Goal: Complete application form

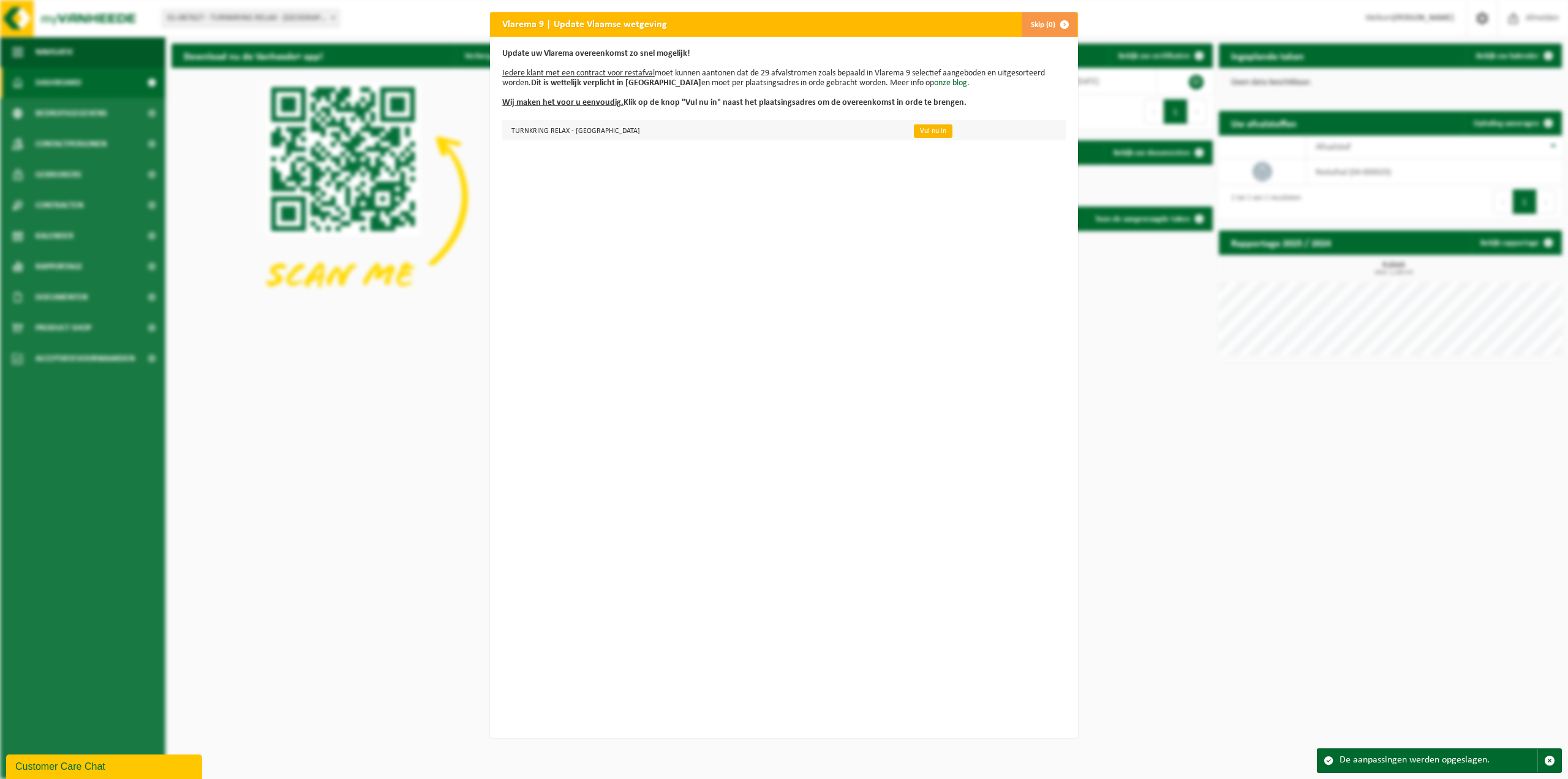
click at [913, 133] on link "Vul nu in" at bounding box center [933, 130] width 39 height 13
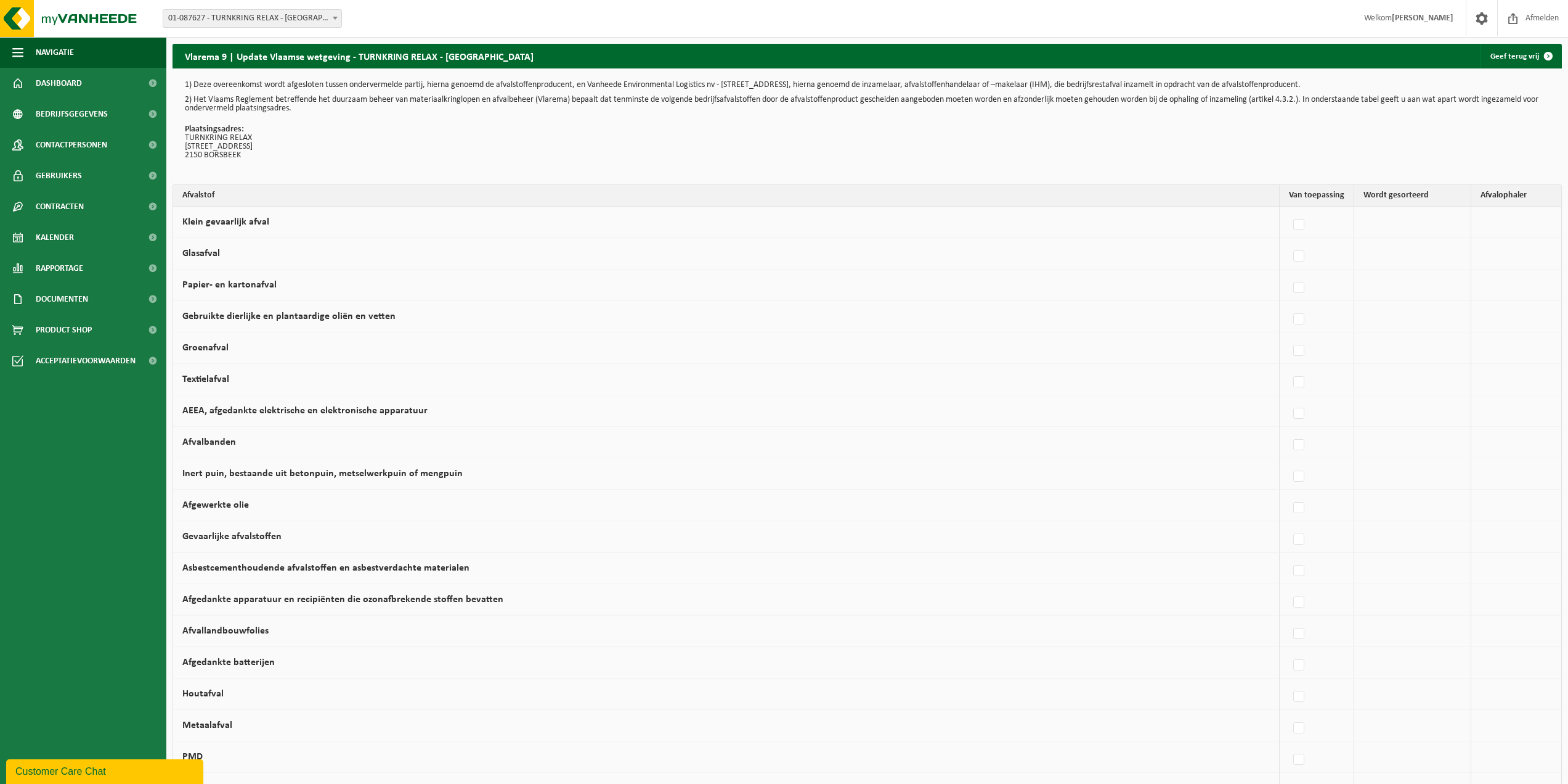
click at [1397, 222] on td at bounding box center [1413, 222] width 117 height 31
click at [1296, 227] on label at bounding box center [1299, 224] width 17 height 19
click at [1289, 209] on input "Klein gevaarlijk afval" at bounding box center [1289, 209] width 1 height 1
checkbox input "true"
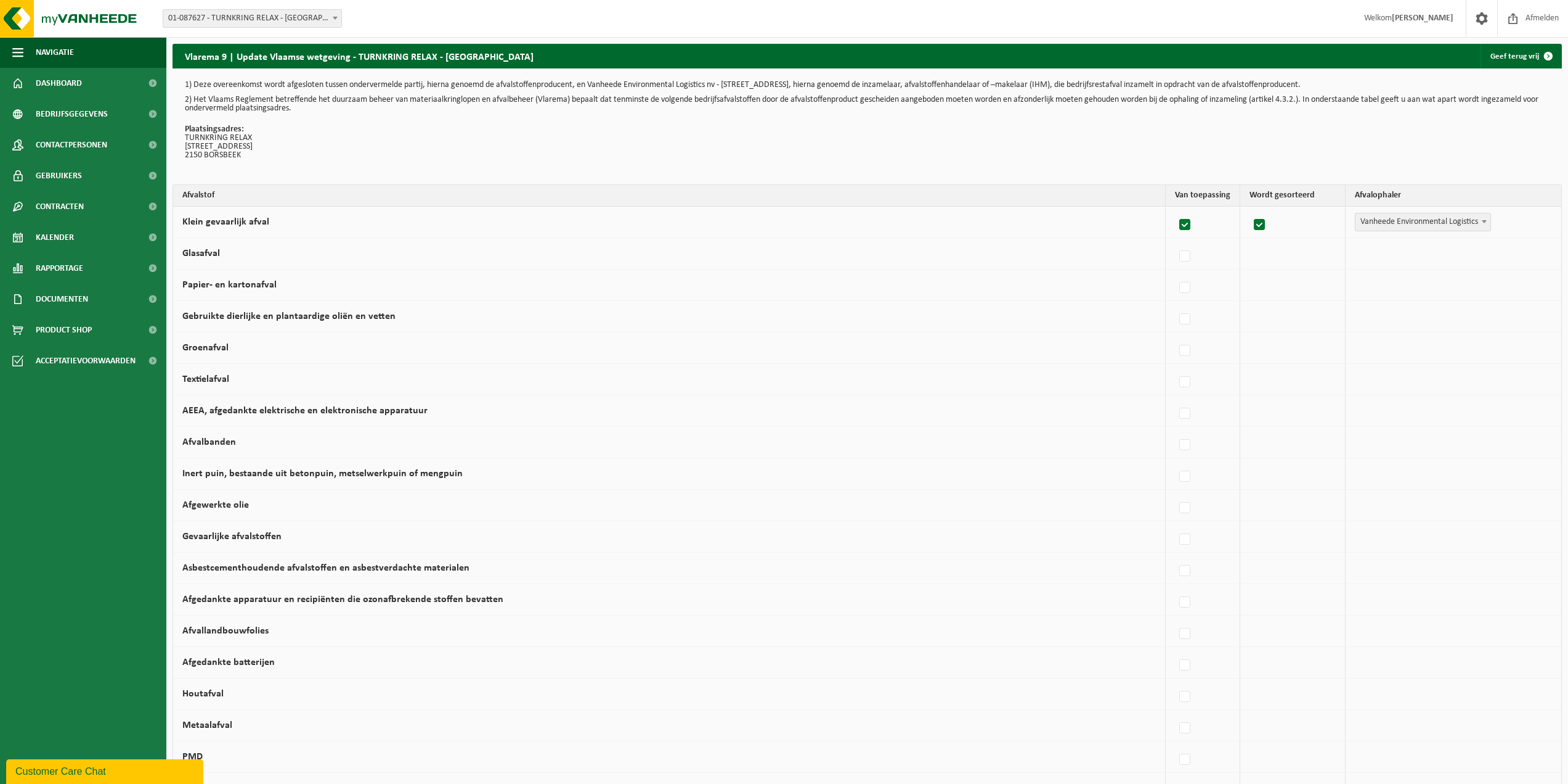
click at [1183, 225] on label at bounding box center [1185, 224] width 17 height 19
click at [1175, 209] on input "Klein gevaarlijk afval" at bounding box center [1174, 209] width 1 height 1
click at [1291, 223] on label at bounding box center [1299, 224] width 17 height 19
click at [1289, 209] on input "Klein gevaarlijk afval" at bounding box center [1289, 209] width 1 height 1
checkbox input "true"
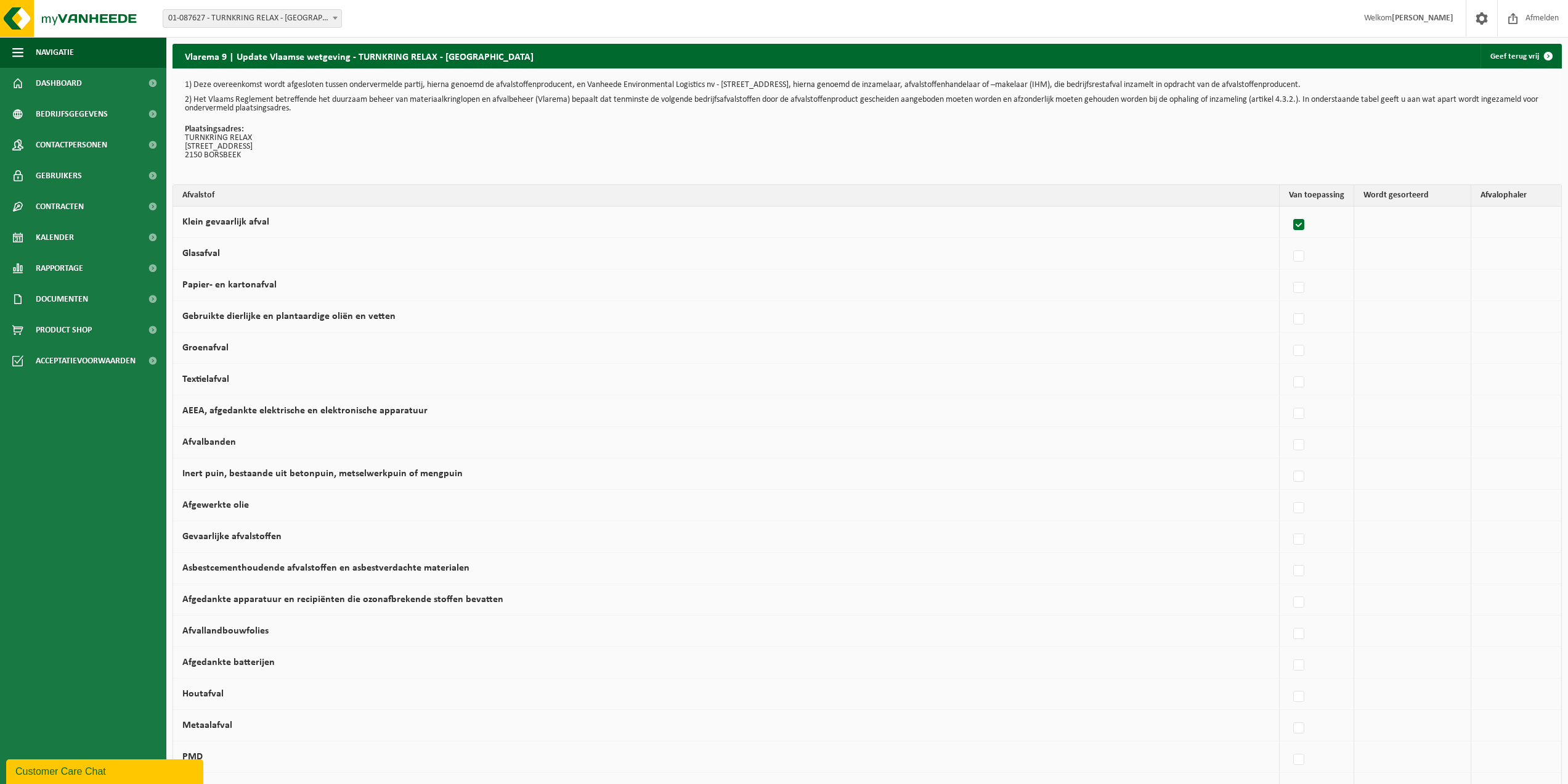
checkbox input "true"
click at [1416, 219] on span "Vanheede Environmental Logistics" at bounding box center [1423, 222] width 135 height 17
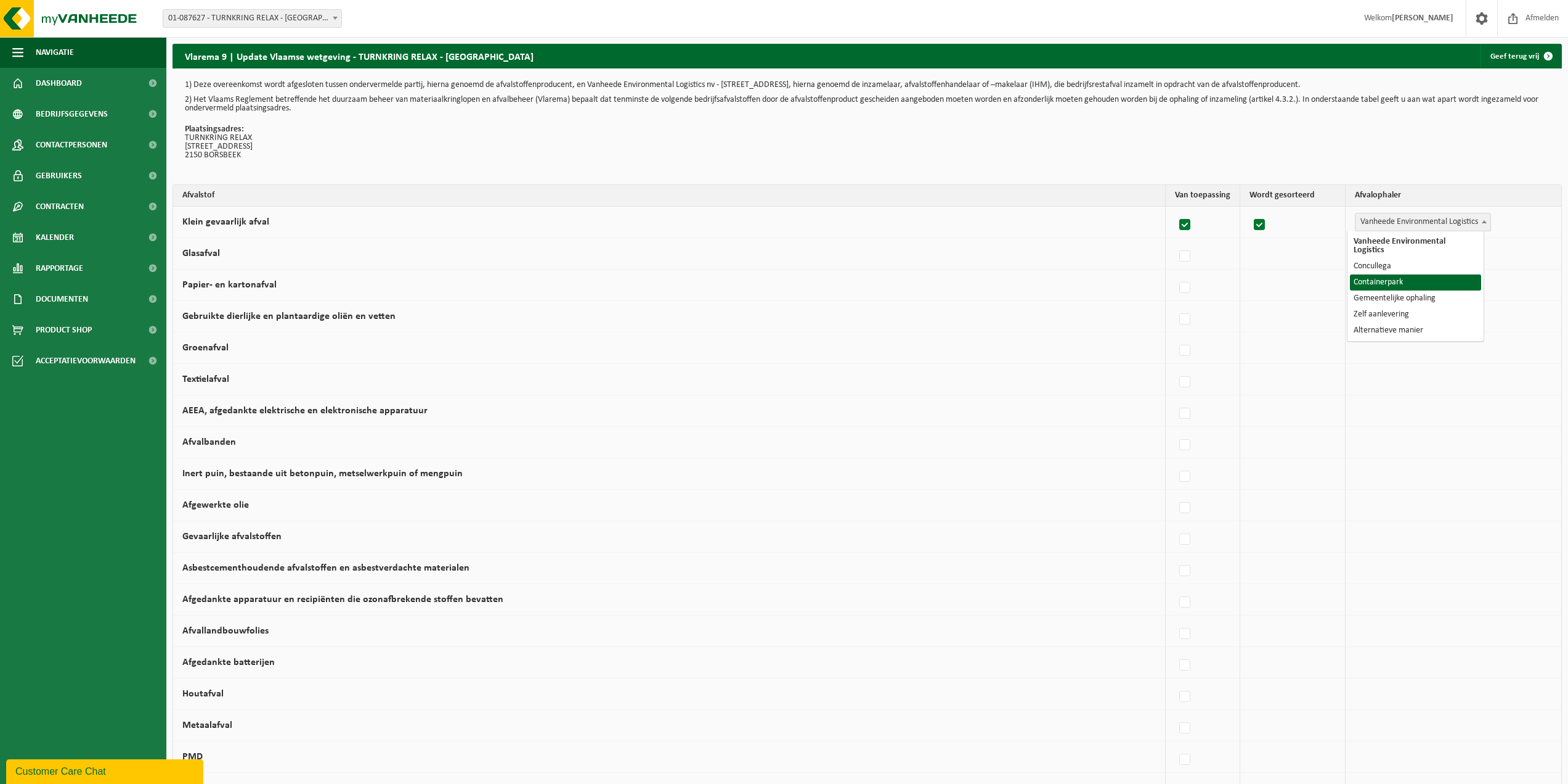
select select "Containerpark"
click at [1249, 253] on label at bounding box center [1254, 256] width 17 height 19
click at [1244, 241] on input "Glasafval" at bounding box center [1244, 240] width 1 height 1
checkbox input "true"
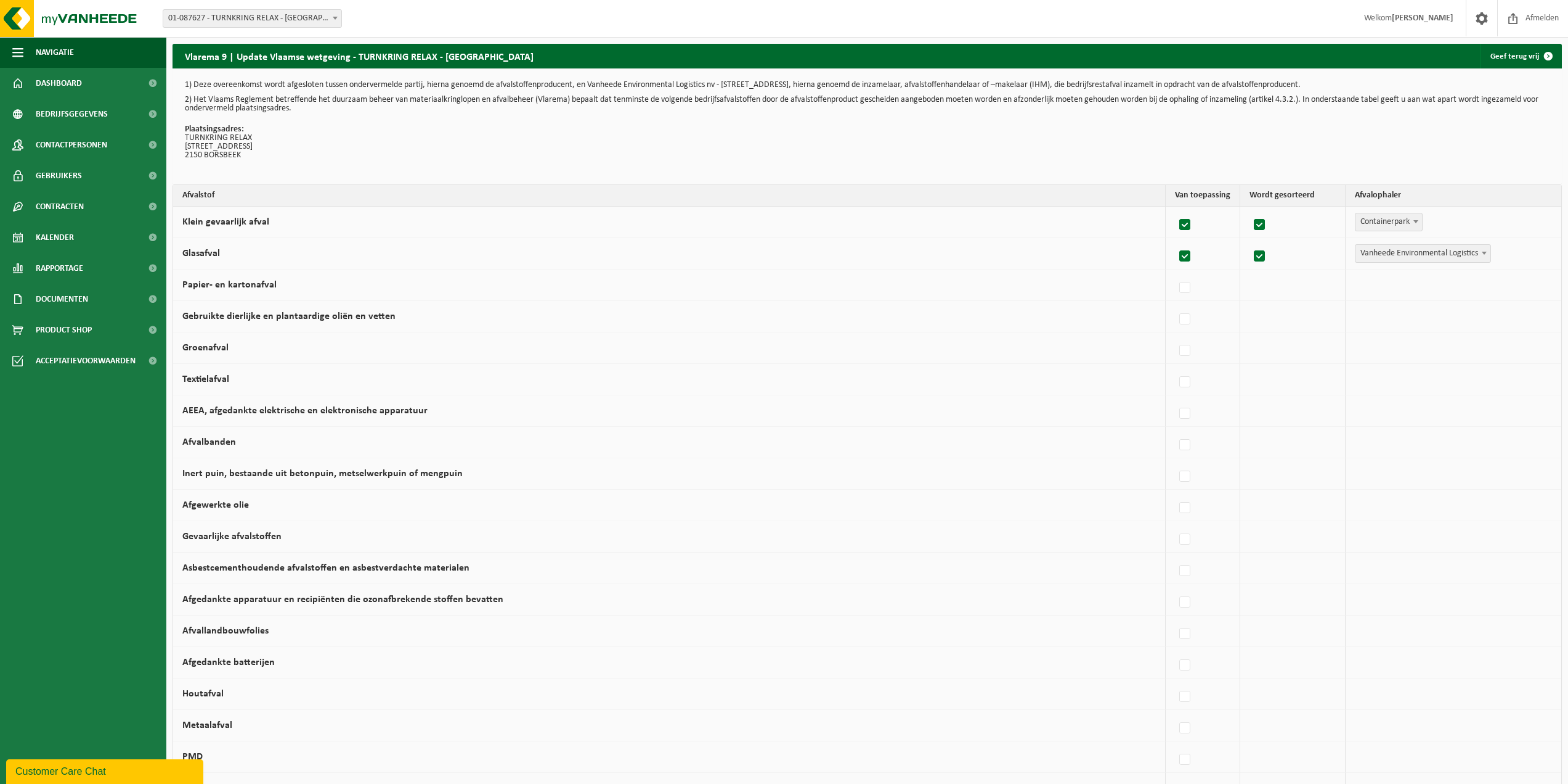
click at [1464, 255] on span "Vanheede Environmental Logistics" at bounding box center [1423, 253] width 135 height 17
select select "Containerpark"
click at [1250, 288] on label at bounding box center [1254, 287] width 17 height 19
click at [1244, 272] on input "Papier- en kartonafval" at bounding box center [1244, 272] width 1 height 1
checkbox input "true"
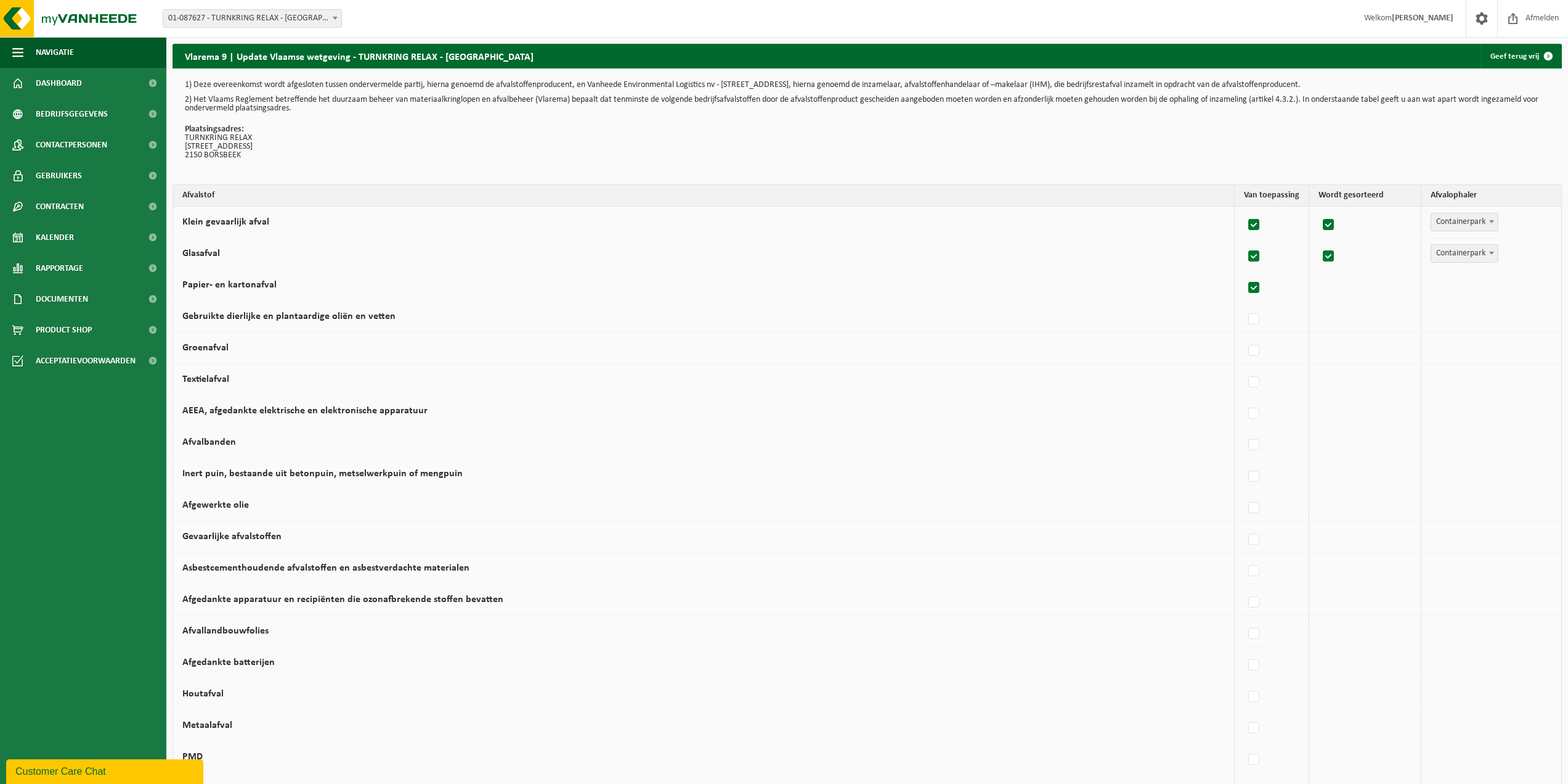
checkbox input "true"
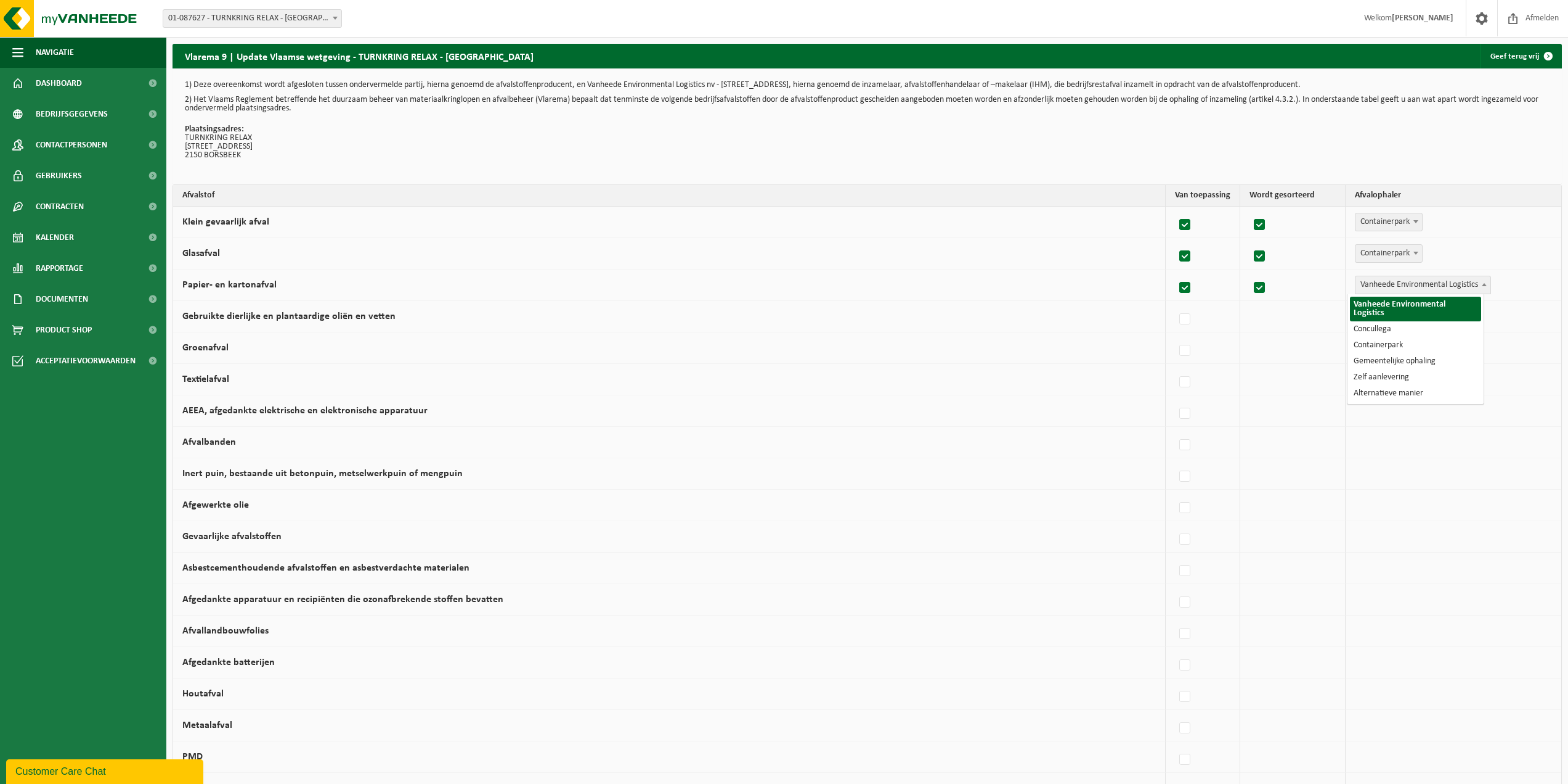
click at [1470, 284] on span "Vanheede Environmental Logistics" at bounding box center [1423, 284] width 135 height 17
select select "Gemeentelijke ophaling"
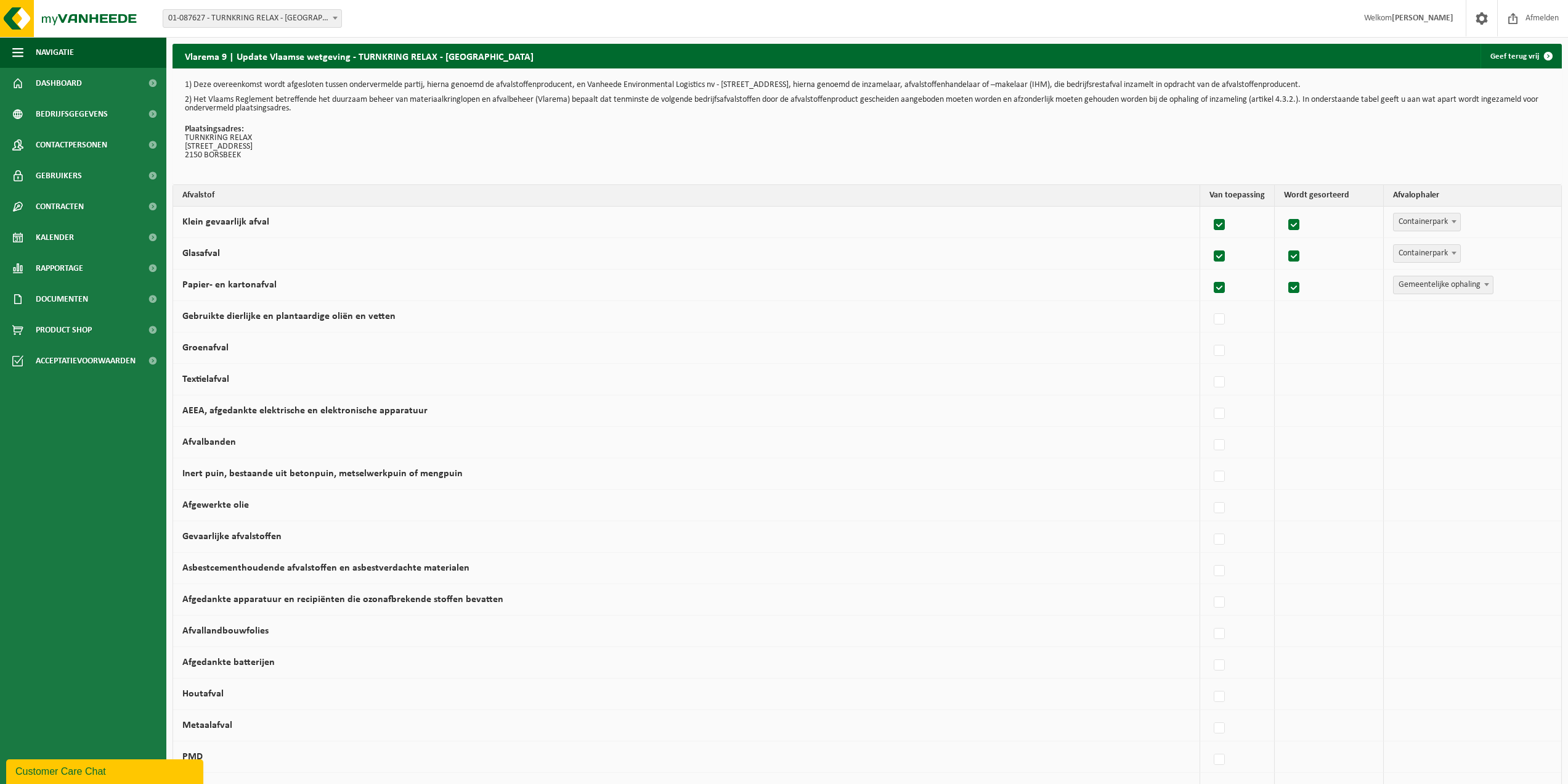
click at [1441, 252] on span "Containerpark" at bounding box center [1426, 253] width 66 height 17
click at [1212, 320] on label at bounding box center [1220, 319] width 17 height 19
click at [1210, 304] on input "Gebruikte dierlijke en plantaardige oliën en vetten" at bounding box center [1209, 303] width 1 height 1
checkbox input "true"
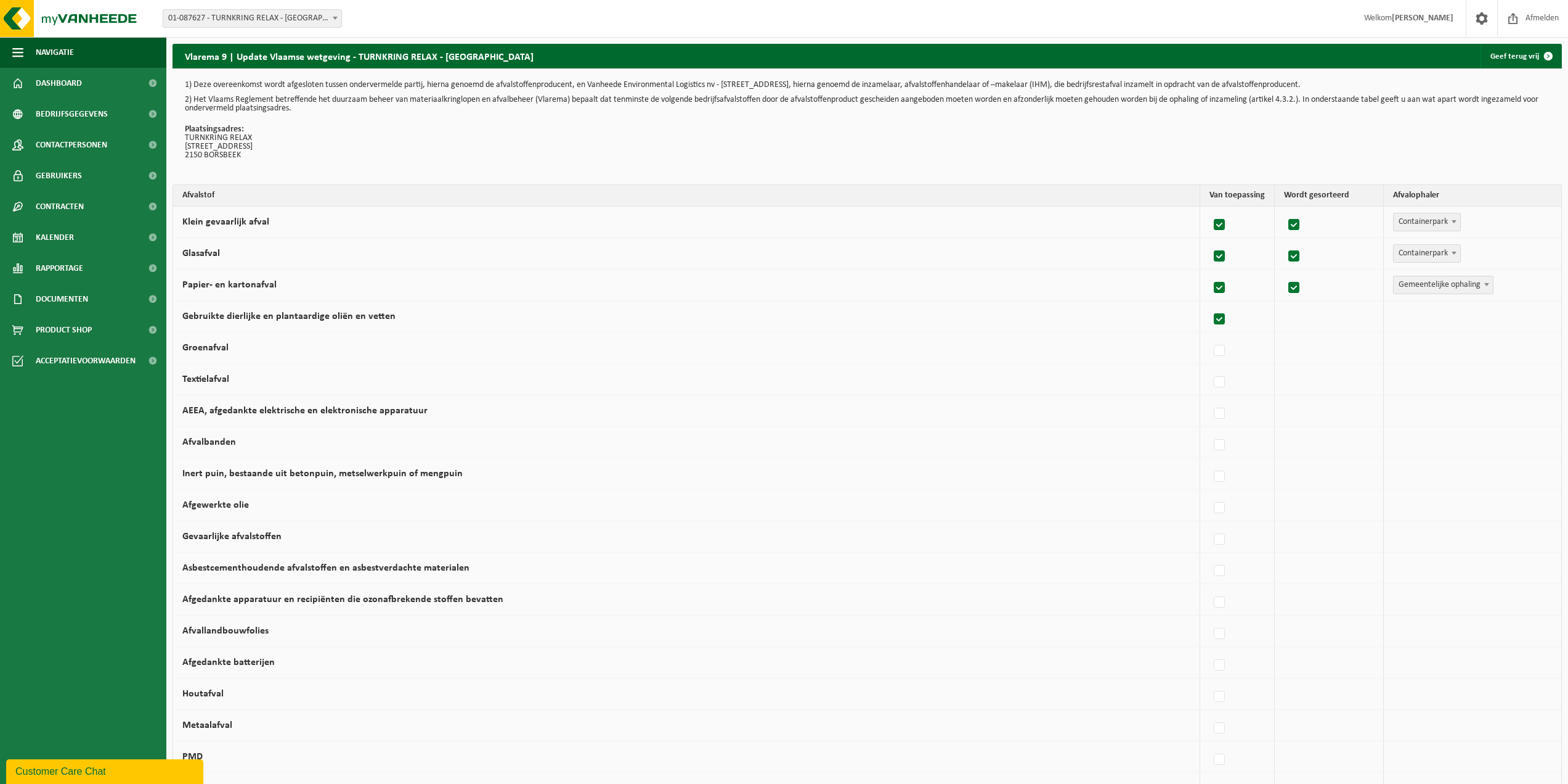
checkbox input "true"
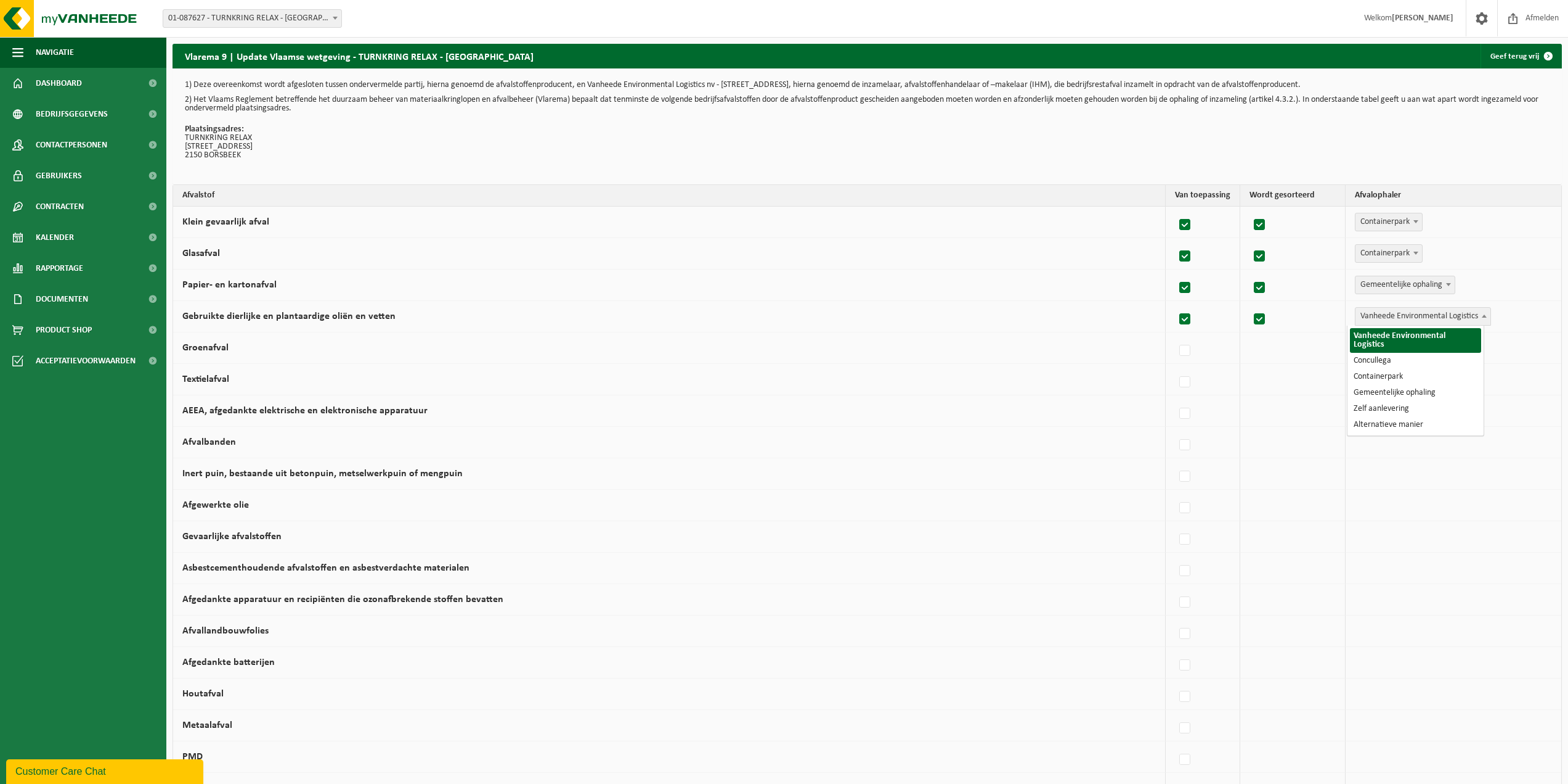
click at [1424, 317] on span "Vanheede Environmental Logistics" at bounding box center [1423, 316] width 135 height 17
select select "Containerpark"
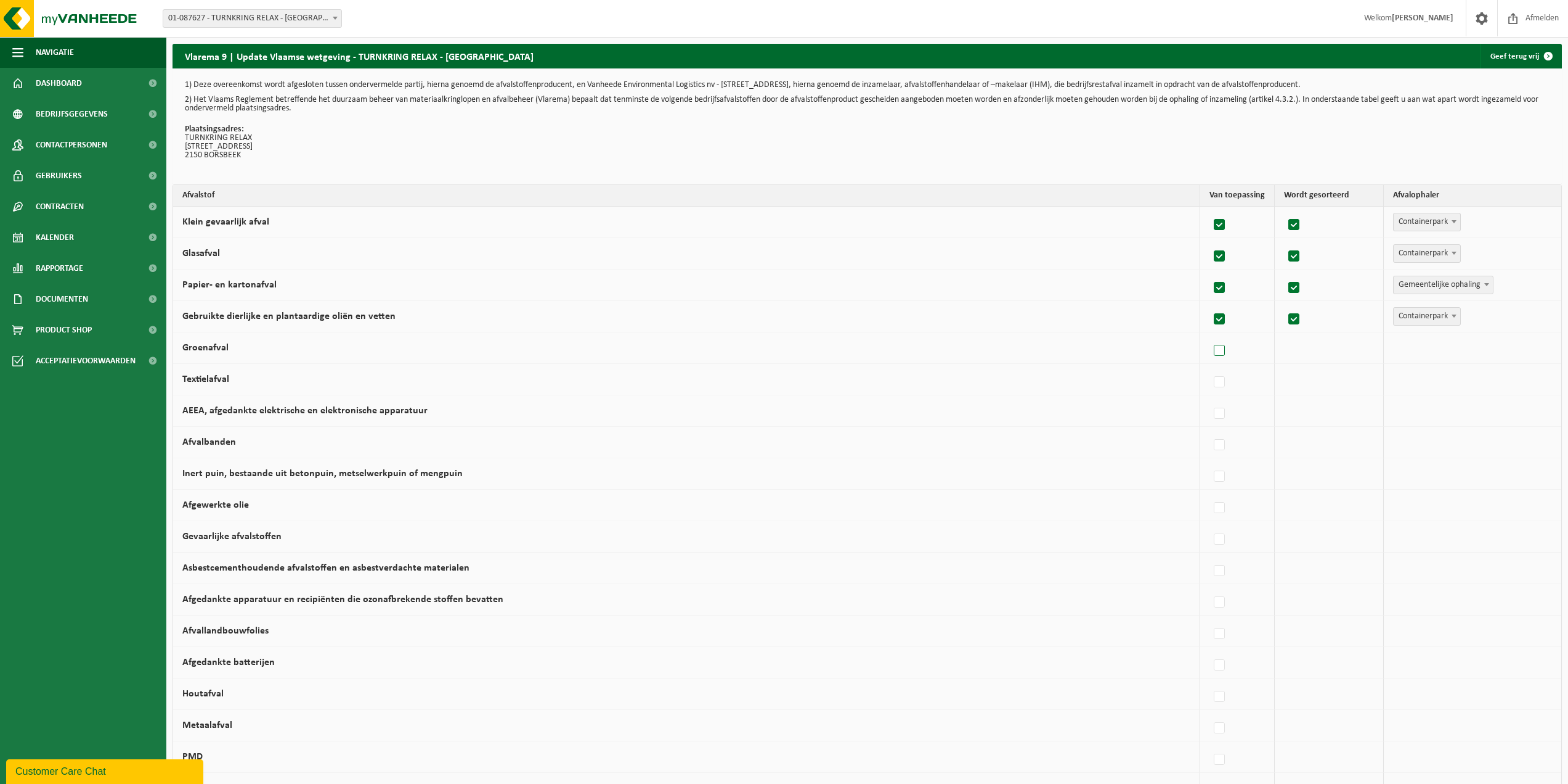
click at [1218, 349] on label at bounding box center [1220, 350] width 17 height 19
click at [1210, 335] on input "Groenafval" at bounding box center [1209, 334] width 1 height 1
checkbox input "true"
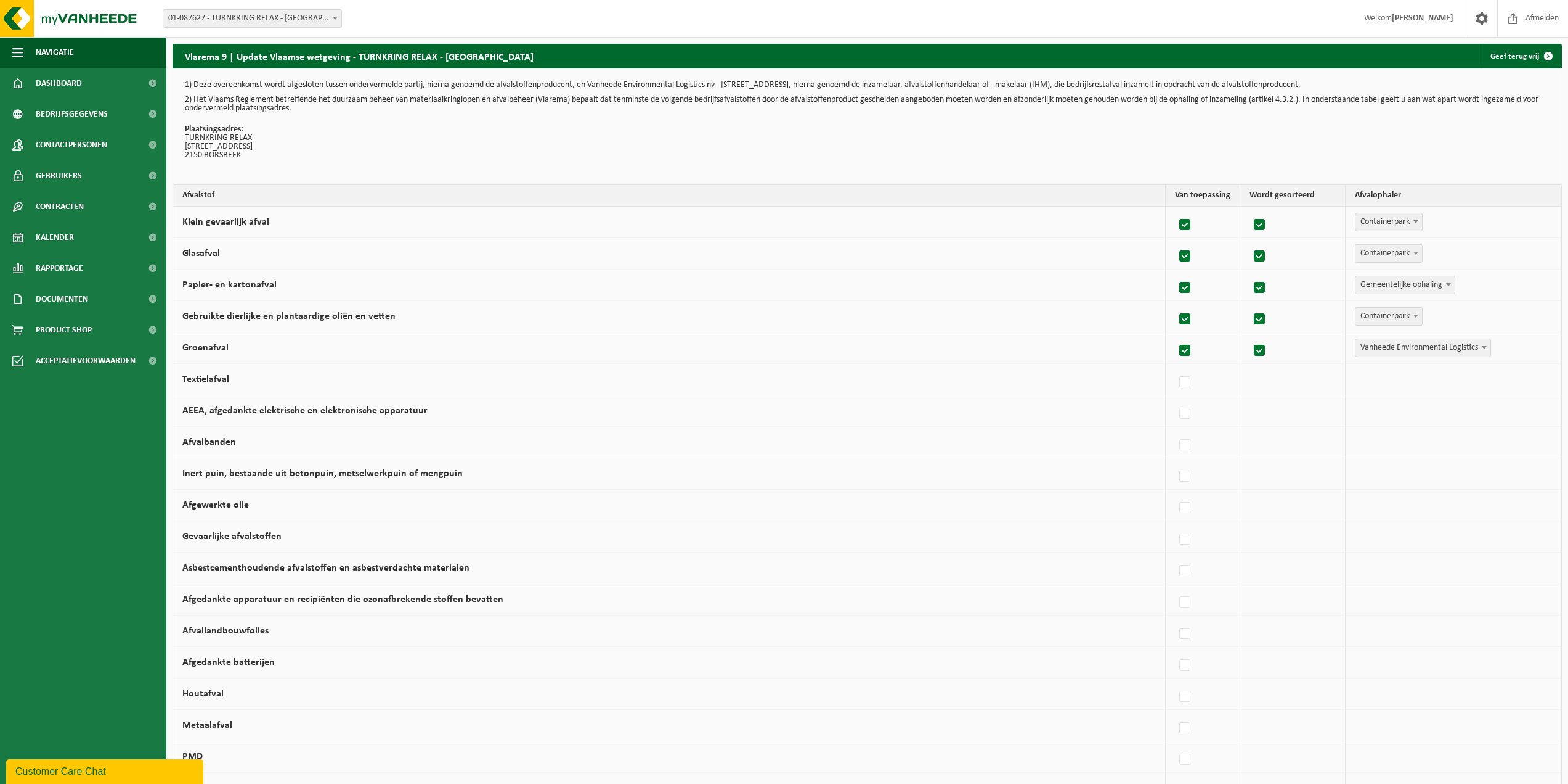
click at [1183, 353] on label at bounding box center [1185, 350] width 17 height 19
click at [1175, 335] on input "Groenafval" at bounding box center [1174, 334] width 1 height 1
checkbox input "false"
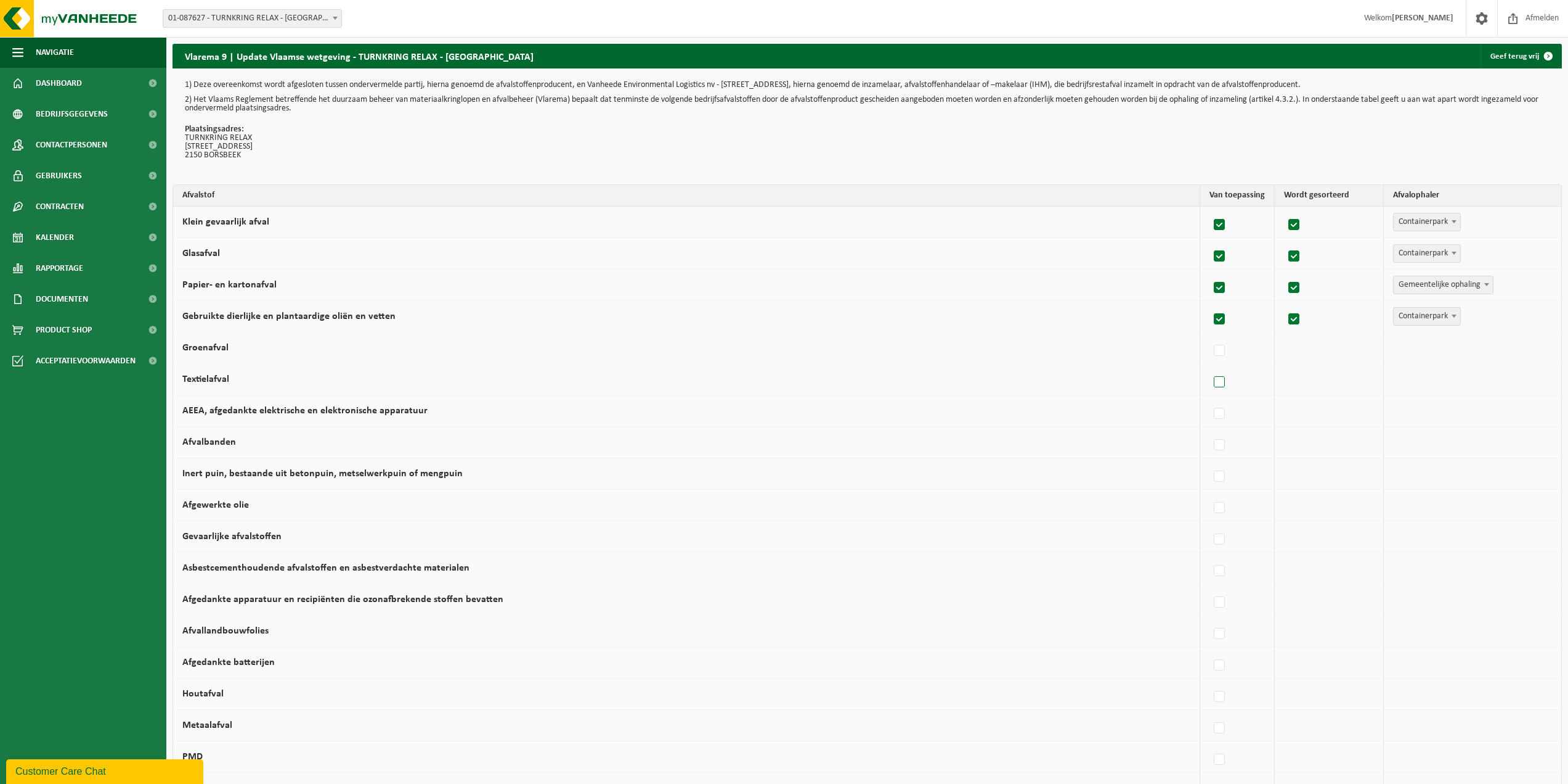
click at [1214, 381] on label at bounding box center [1220, 382] width 17 height 19
click at [1210, 367] on input "Textielafval" at bounding box center [1209, 366] width 1 height 1
checkbox input "true"
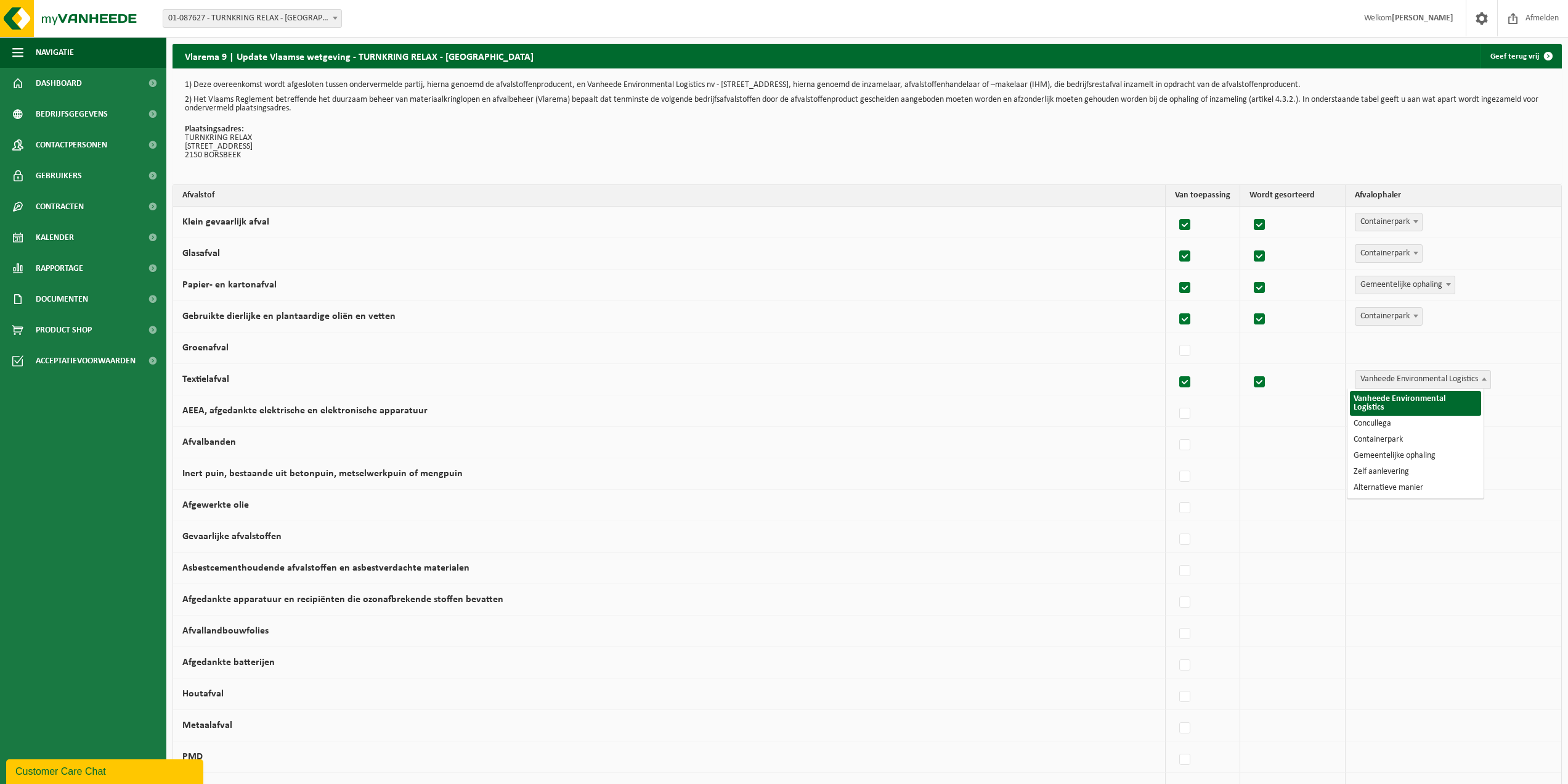
click at [1456, 380] on span "Vanheede Environmental Logistics" at bounding box center [1423, 379] width 135 height 17
select select "Alternatieve manier"
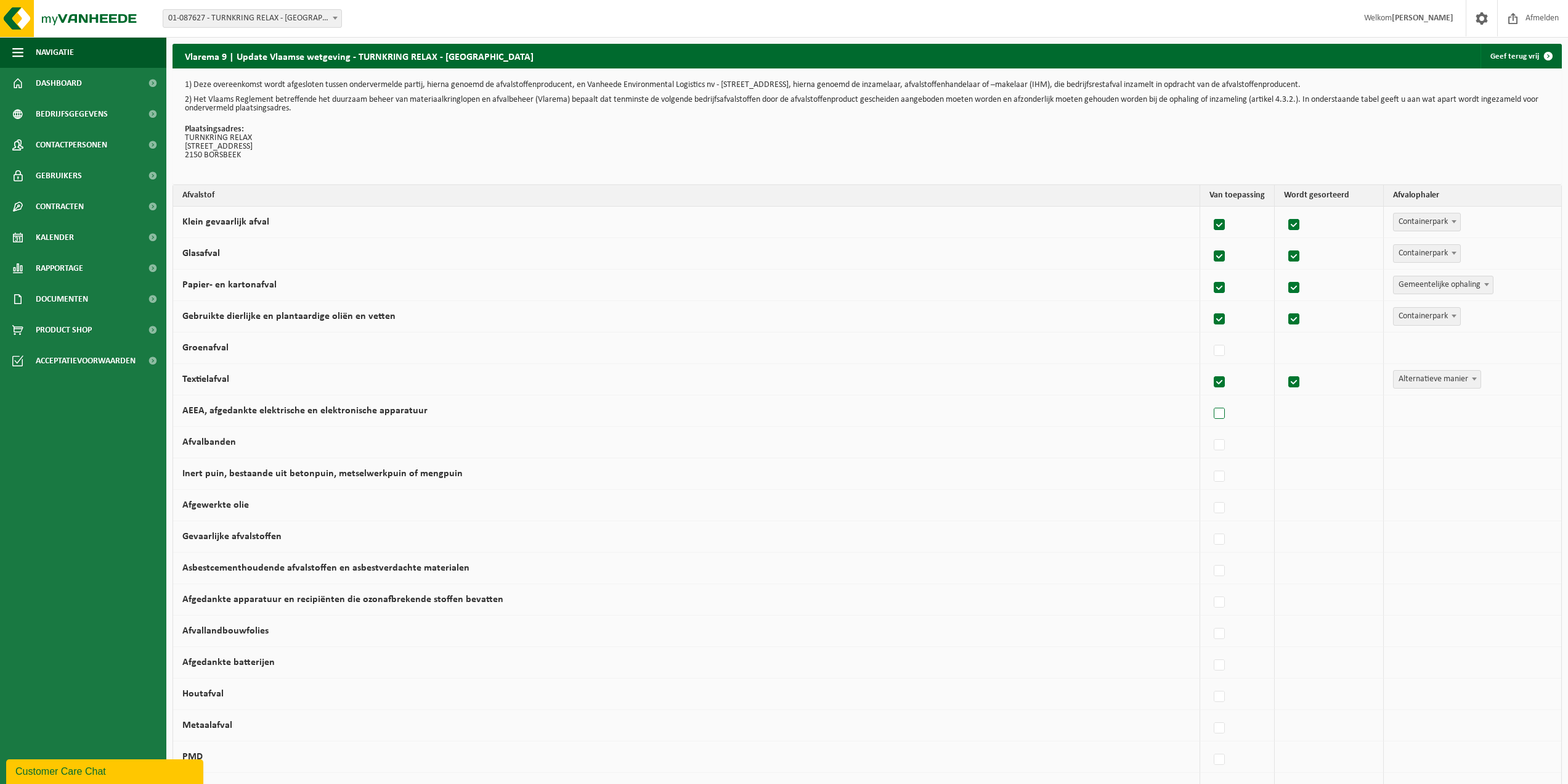
click at [1213, 412] on label at bounding box center [1220, 413] width 17 height 19
click at [1210, 398] on input "AEEA, afgedankte elektrische en elektronische apparatuur" at bounding box center [1209, 397] width 1 height 1
checkbox input "true"
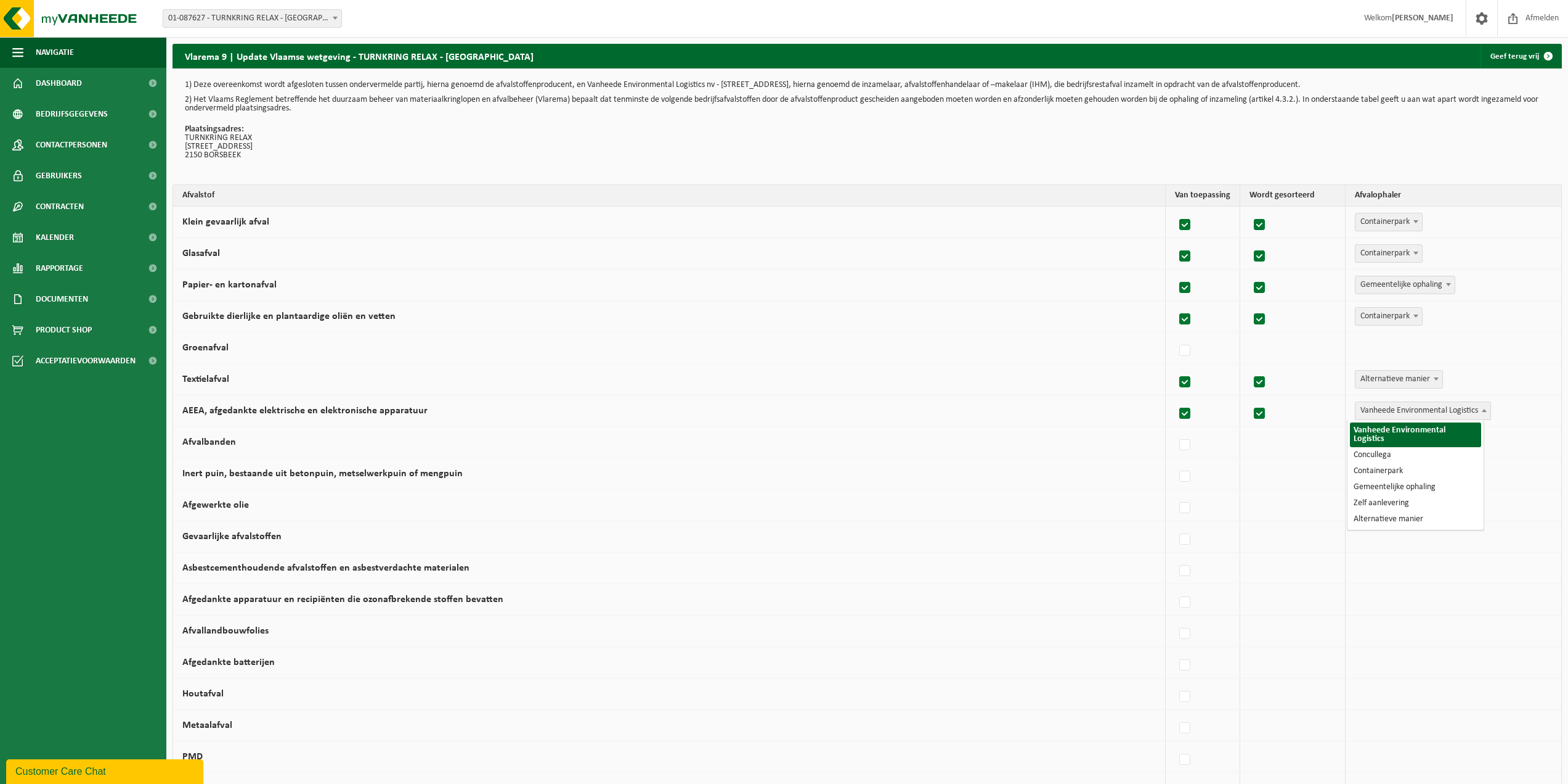
click at [1394, 412] on span "Vanheede Environmental Logistics" at bounding box center [1423, 410] width 135 height 17
select select "Containerpark"
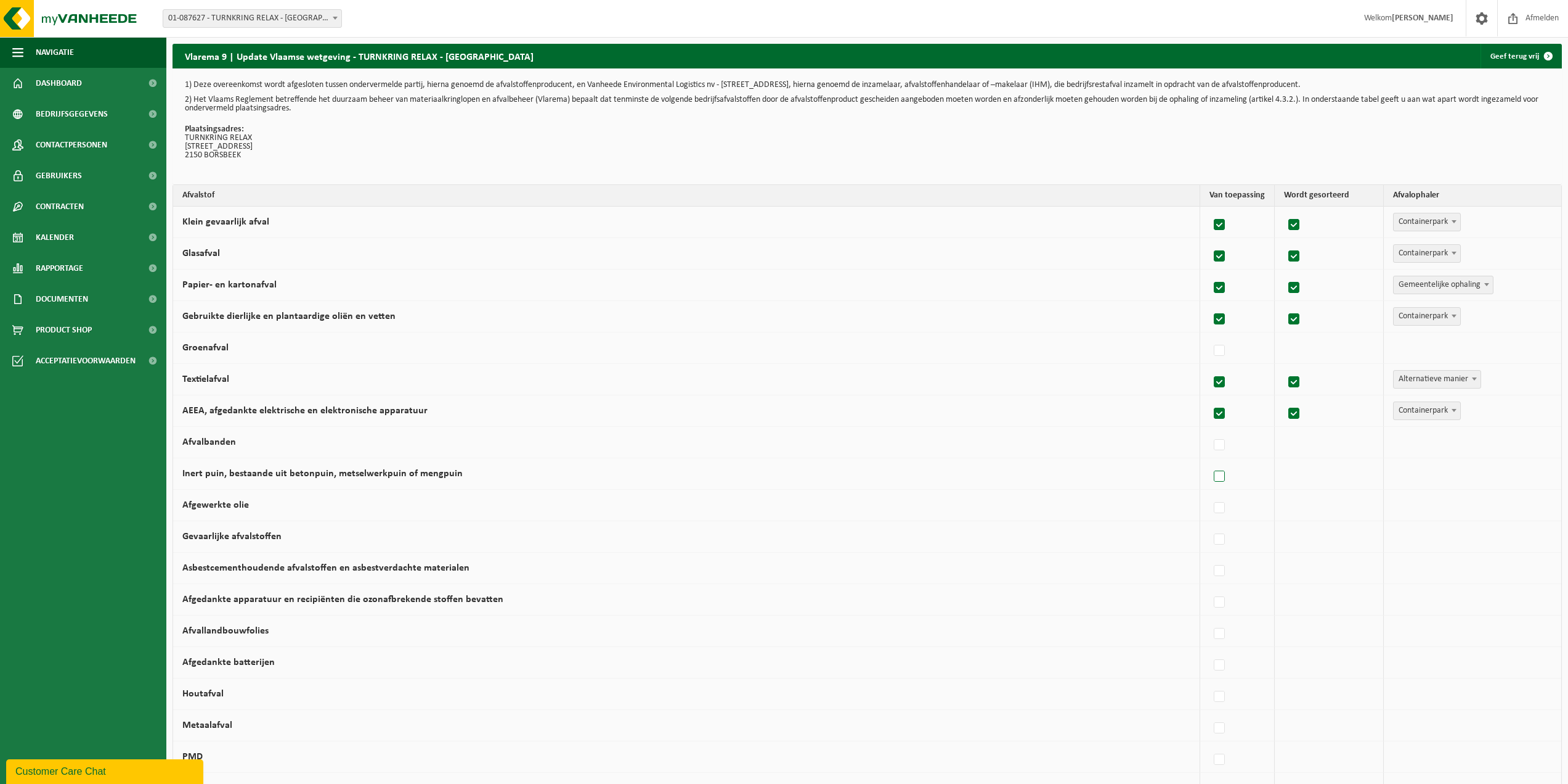
click at [1219, 479] on label at bounding box center [1220, 476] width 17 height 19
click at [1210, 461] on input "Inert puin, bestaande uit betonpuin, metselwerkpuin of mengpuin" at bounding box center [1209, 460] width 1 height 1
checkbox input "true"
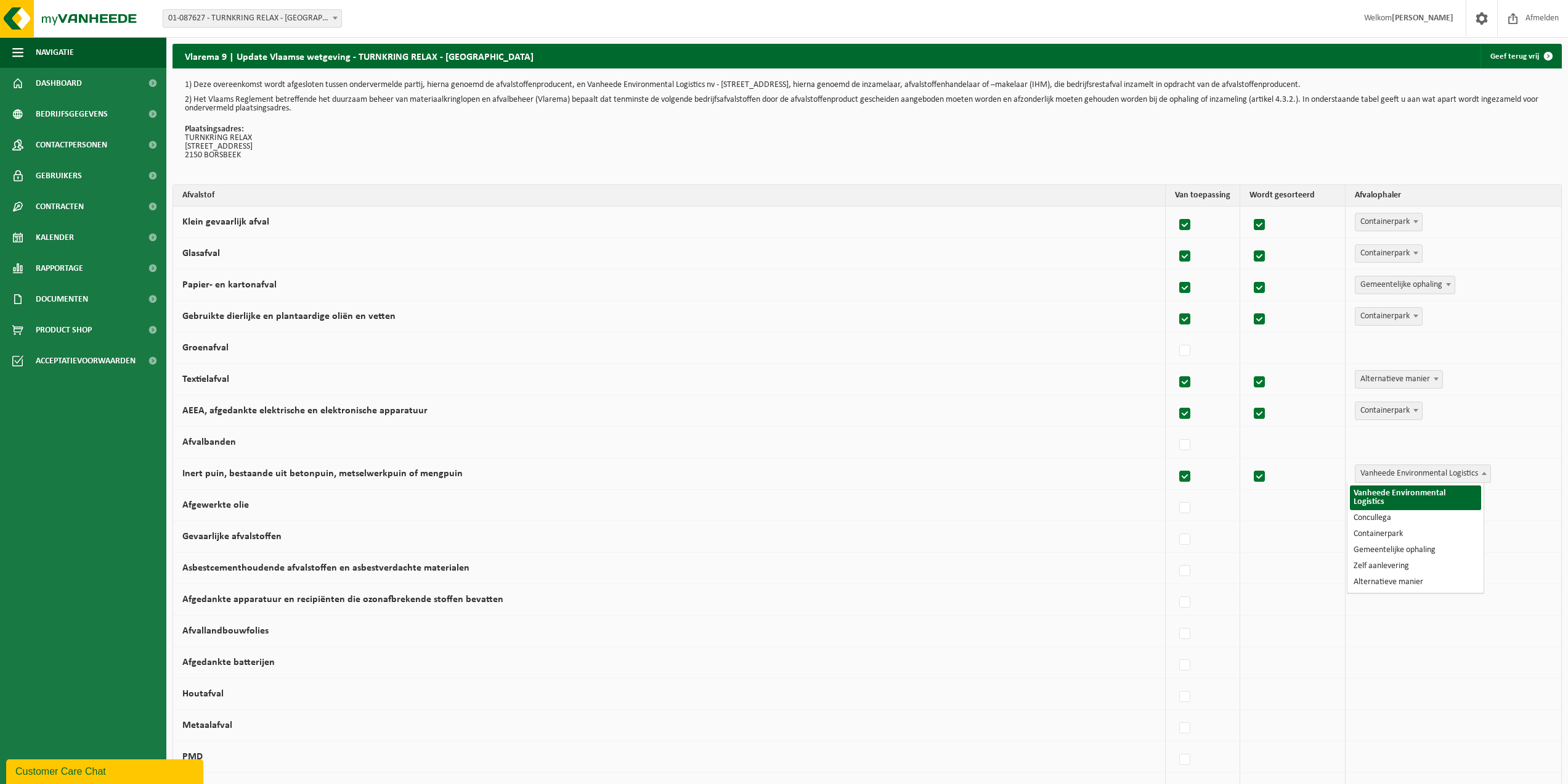
click at [1408, 469] on span "Vanheede Environmental Logistics" at bounding box center [1423, 473] width 135 height 17
select select "Containerpark"
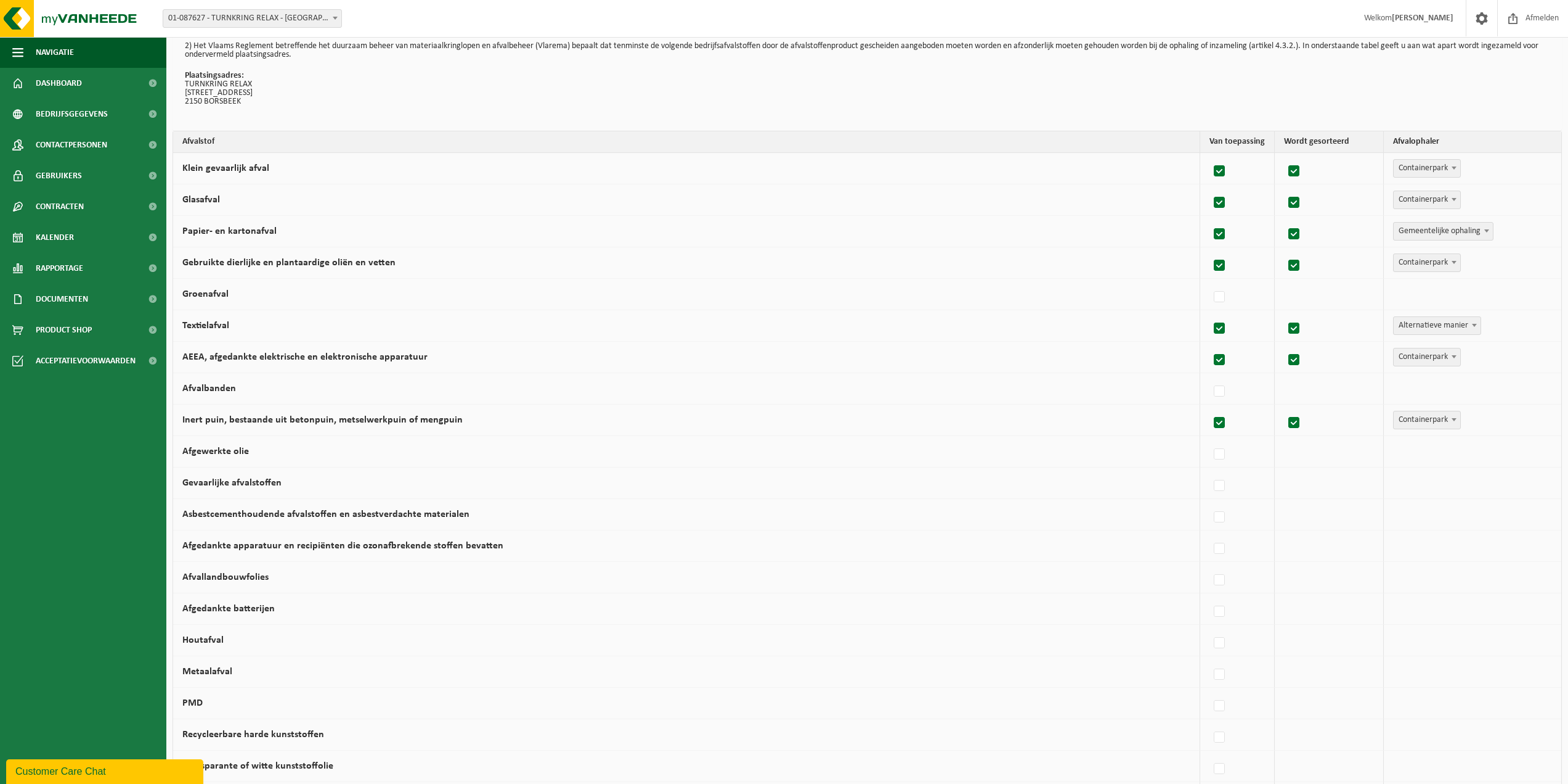
scroll to position [46, 0]
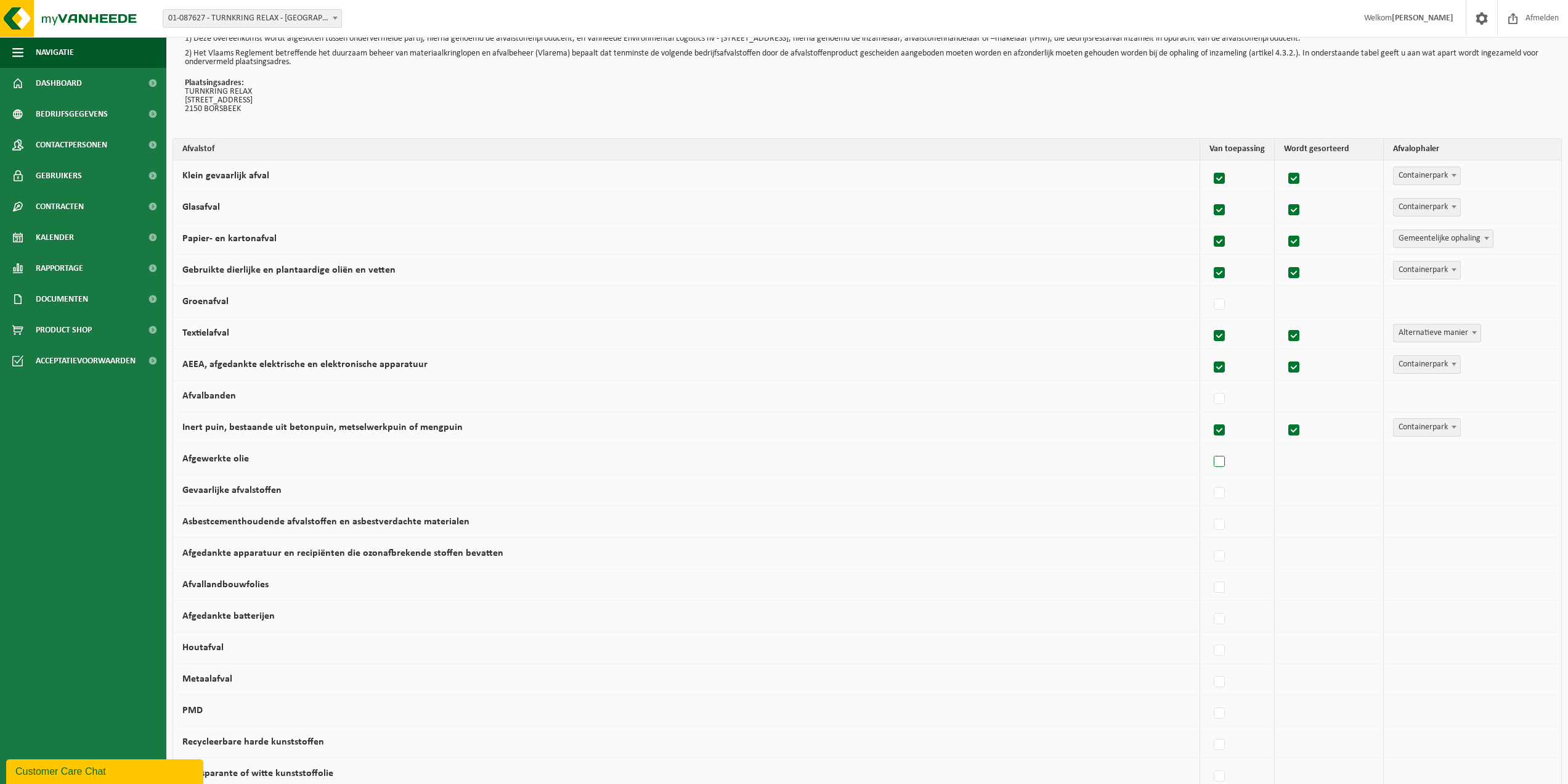
click at [1216, 460] on label at bounding box center [1220, 461] width 17 height 19
click at [1210, 446] on input "Afgewerkte olie" at bounding box center [1209, 446] width 1 height 1
checkbox input "true"
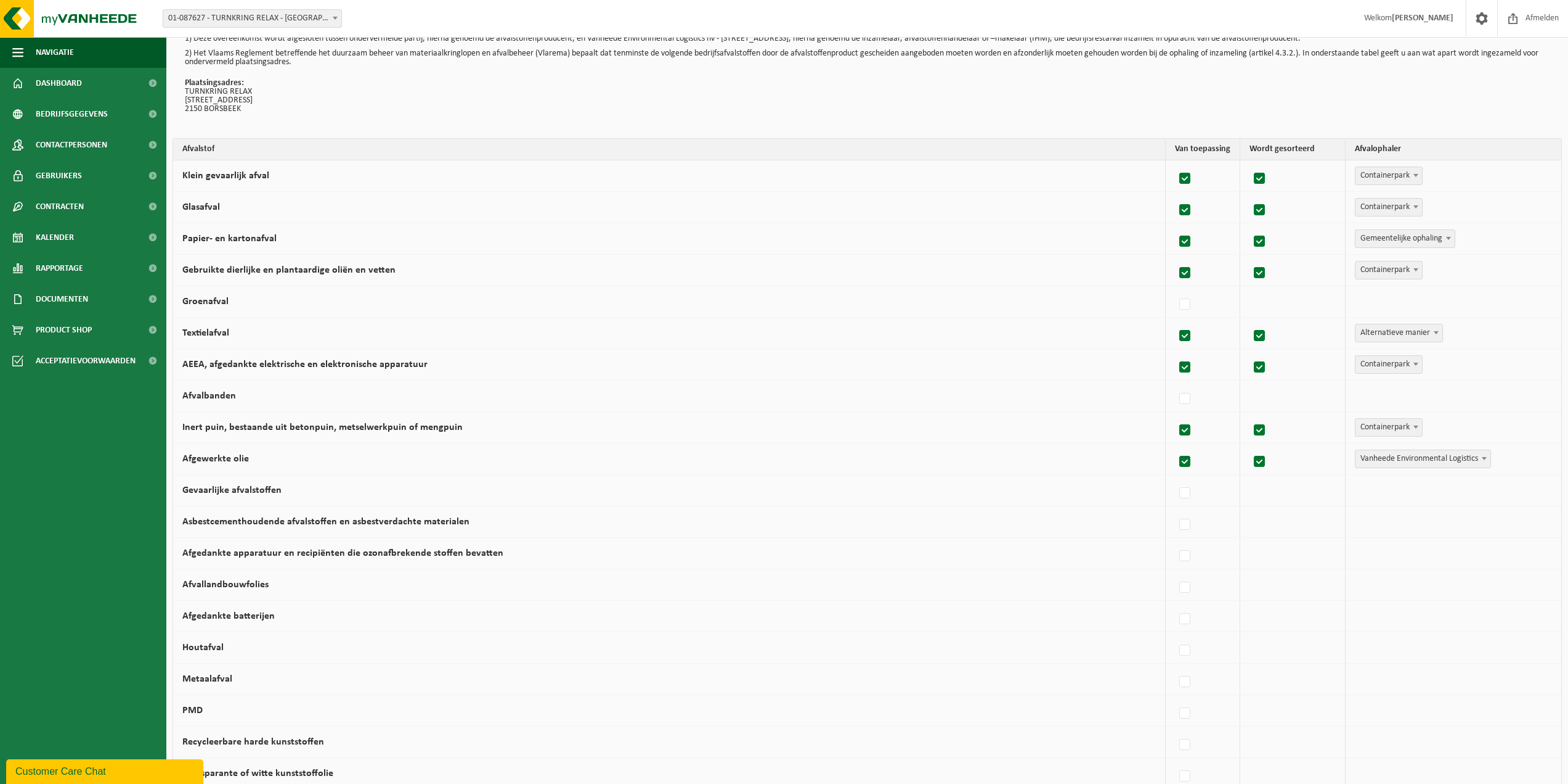
click at [1379, 459] on span "Vanheede Environmental Logistics" at bounding box center [1423, 458] width 135 height 17
select select "Containerpark"
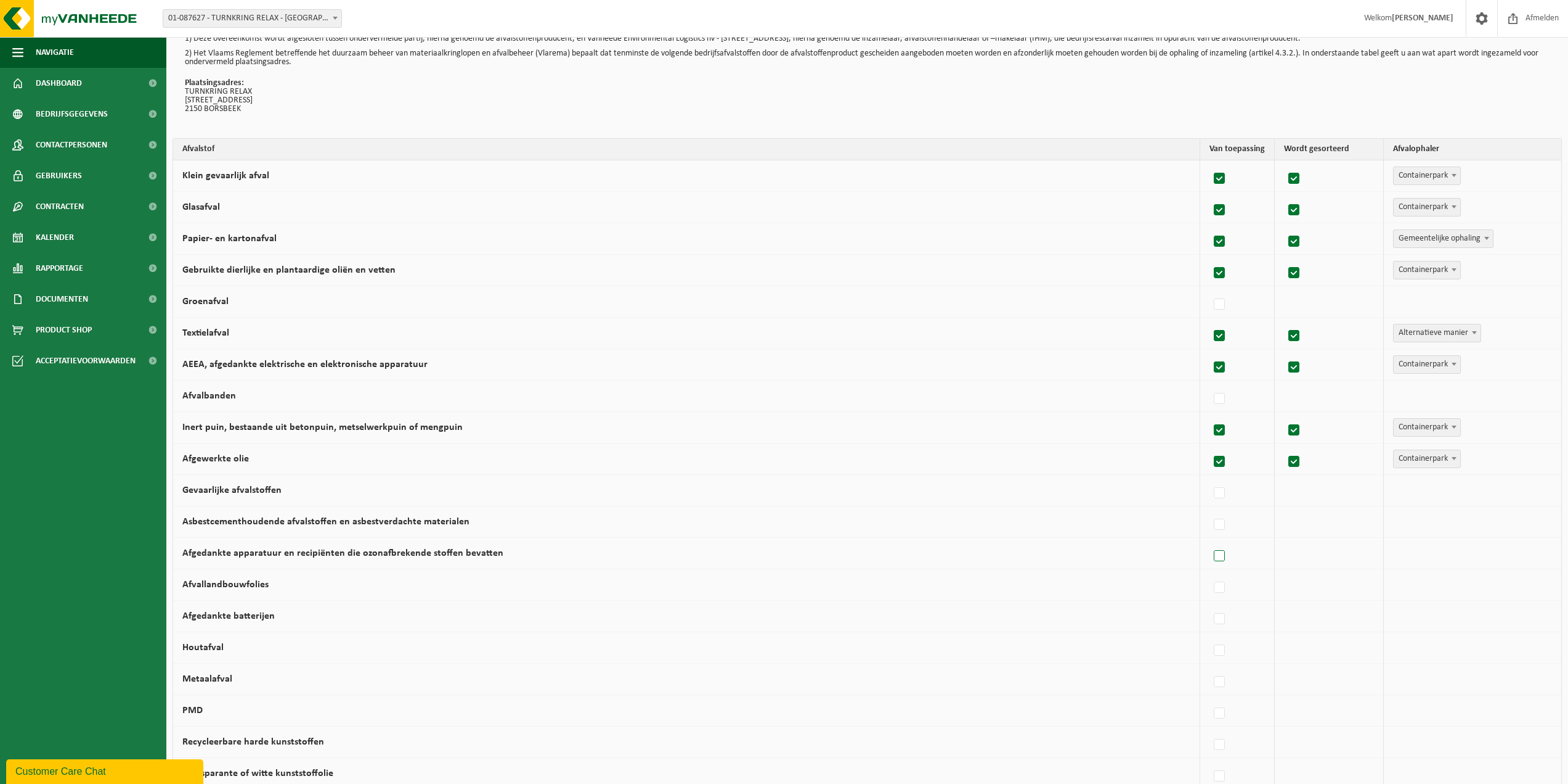
click at [1213, 557] on label at bounding box center [1220, 556] width 17 height 19
click at [1210, 541] on input "Afgedankte apparatuur en recipiënten die ozonafbrekende stoffen bevatten" at bounding box center [1209, 540] width 1 height 1
checkbox input "true"
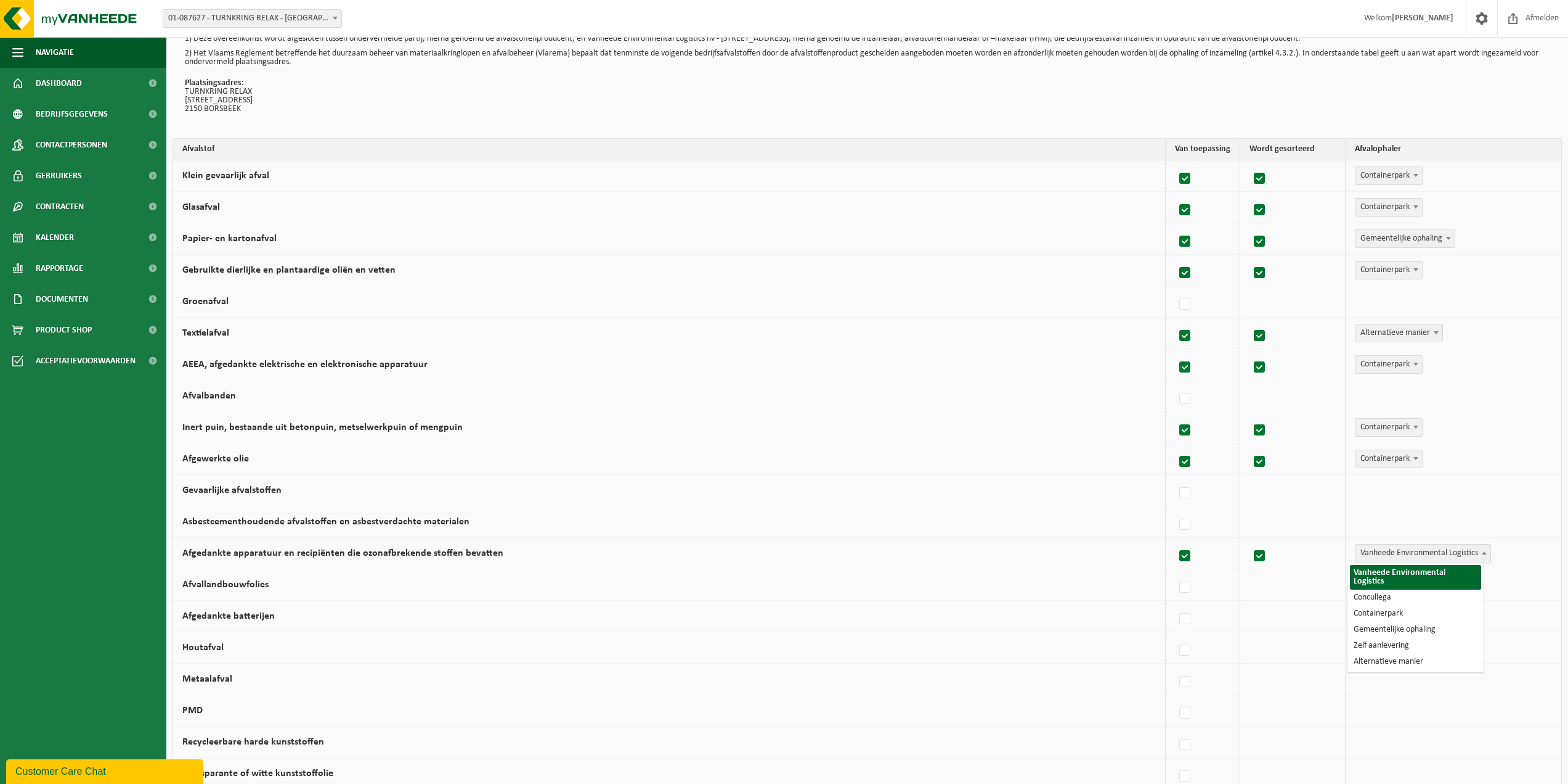
click at [1398, 551] on span "Vanheede Environmental Logistics" at bounding box center [1423, 553] width 135 height 17
select select "Containerpark"
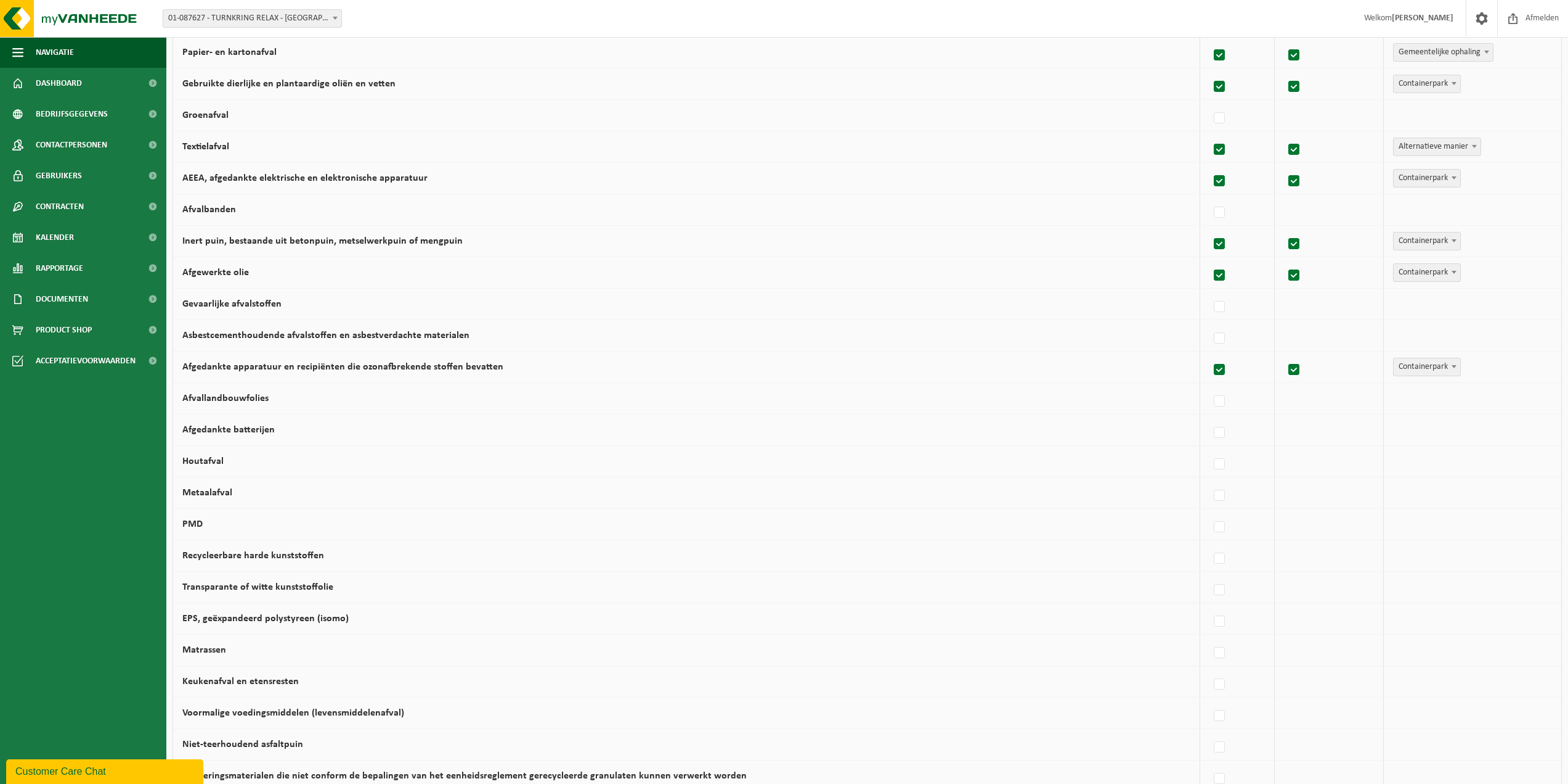
scroll to position [231, 0]
click at [1213, 404] on label at bounding box center [1220, 402] width 17 height 19
click at [1210, 388] on input "Afvallandbouwfolies" at bounding box center [1209, 387] width 1 height 1
checkbox input "true"
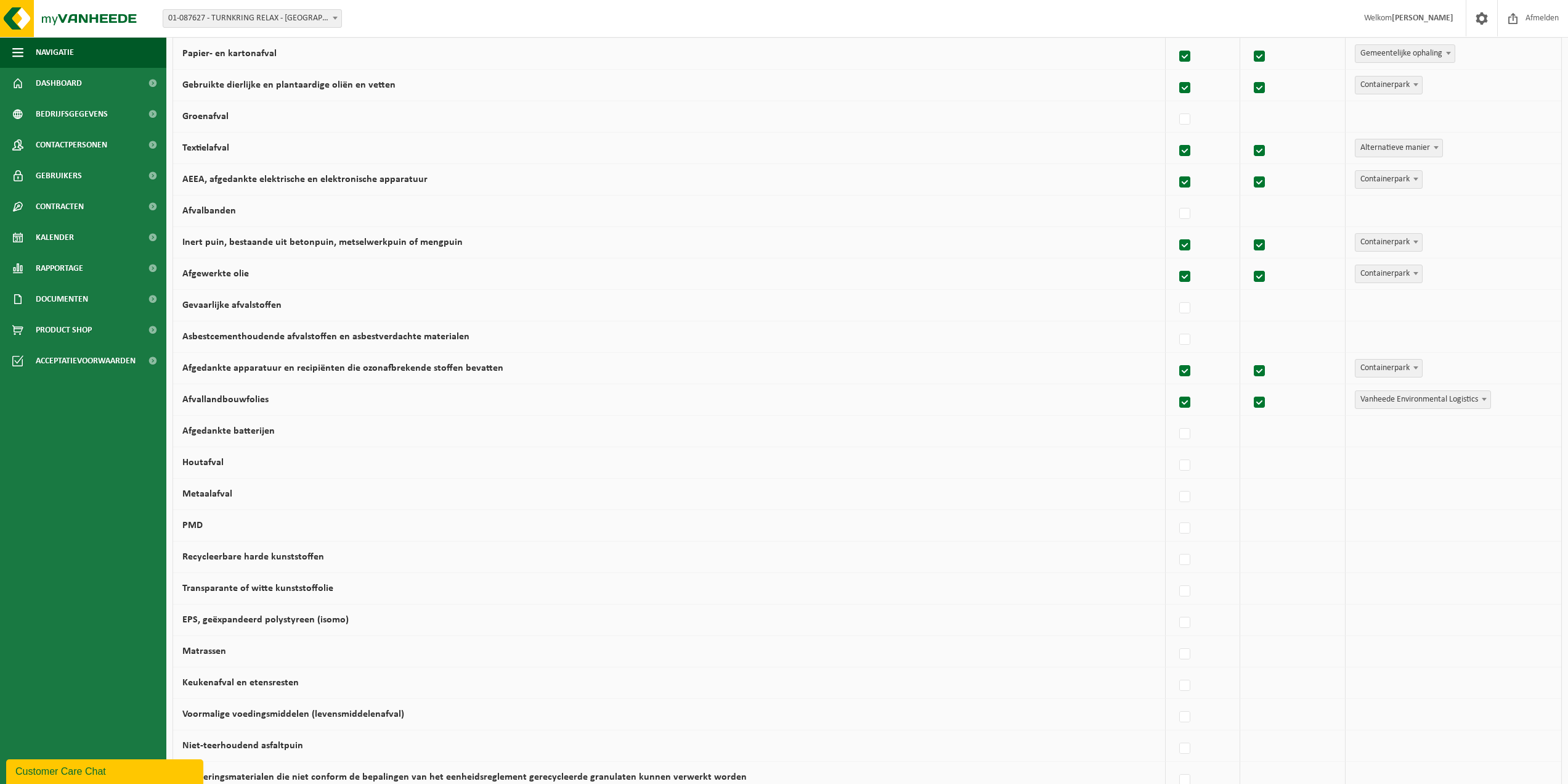
click at [1433, 396] on span "Vanheede Environmental Logistics" at bounding box center [1423, 399] width 135 height 17
select select "Containerpark"
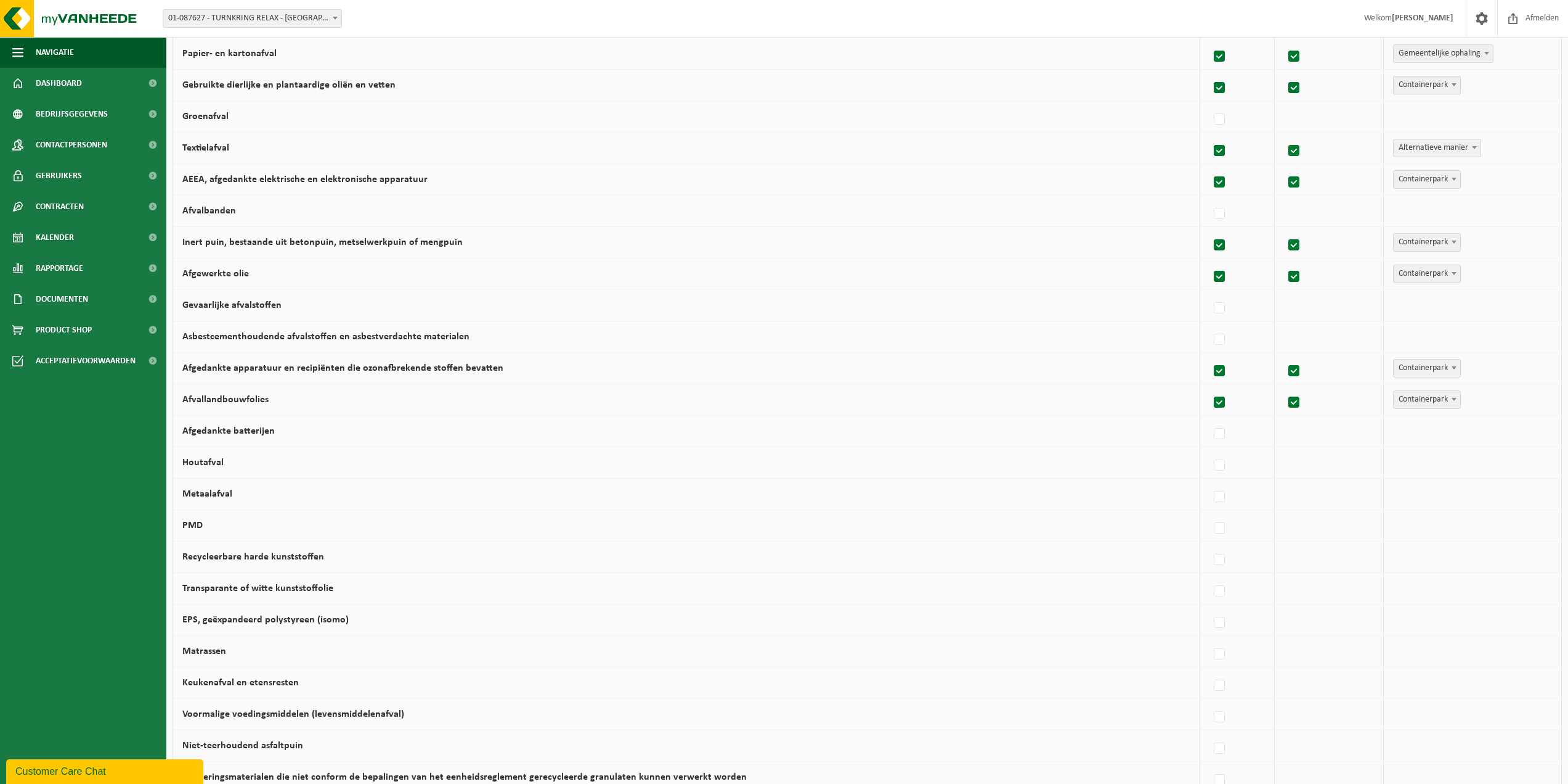
click at [1212, 401] on label at bounding box center [1220, 402] width 17 height 19
click at [1210, 388] on input "Afvallandbouwfolies" at bounding box center [1209, 387] width 1 height 1
checkbox input "false"
click at [1213, 431] on label at bounding box center [1220, 434] width 17 height 19
click at [1210, 419] on input "Afgedankte batterijen" at bounding box center [1209, 418] width 1 height 1
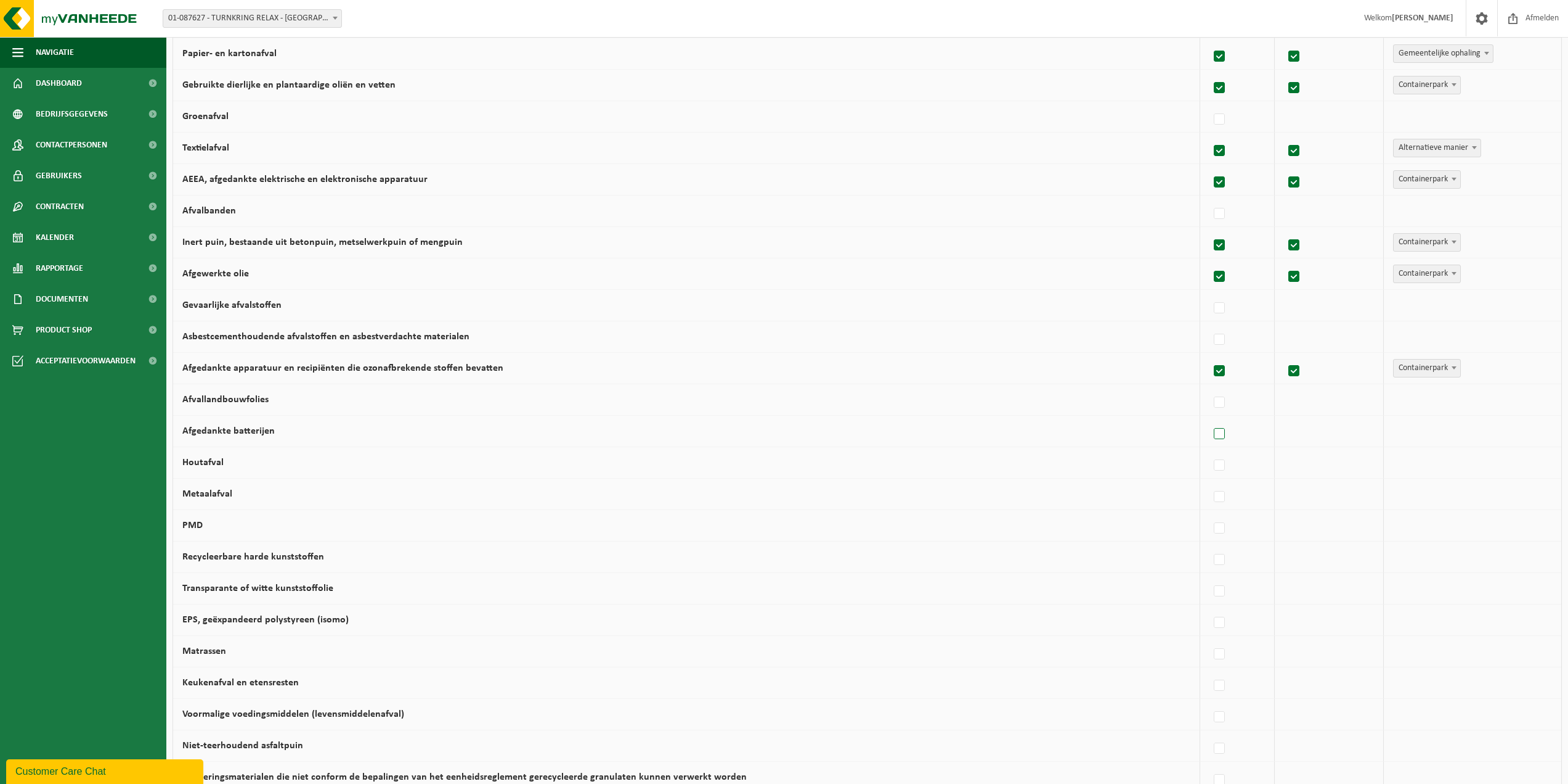
checkbox input "true"
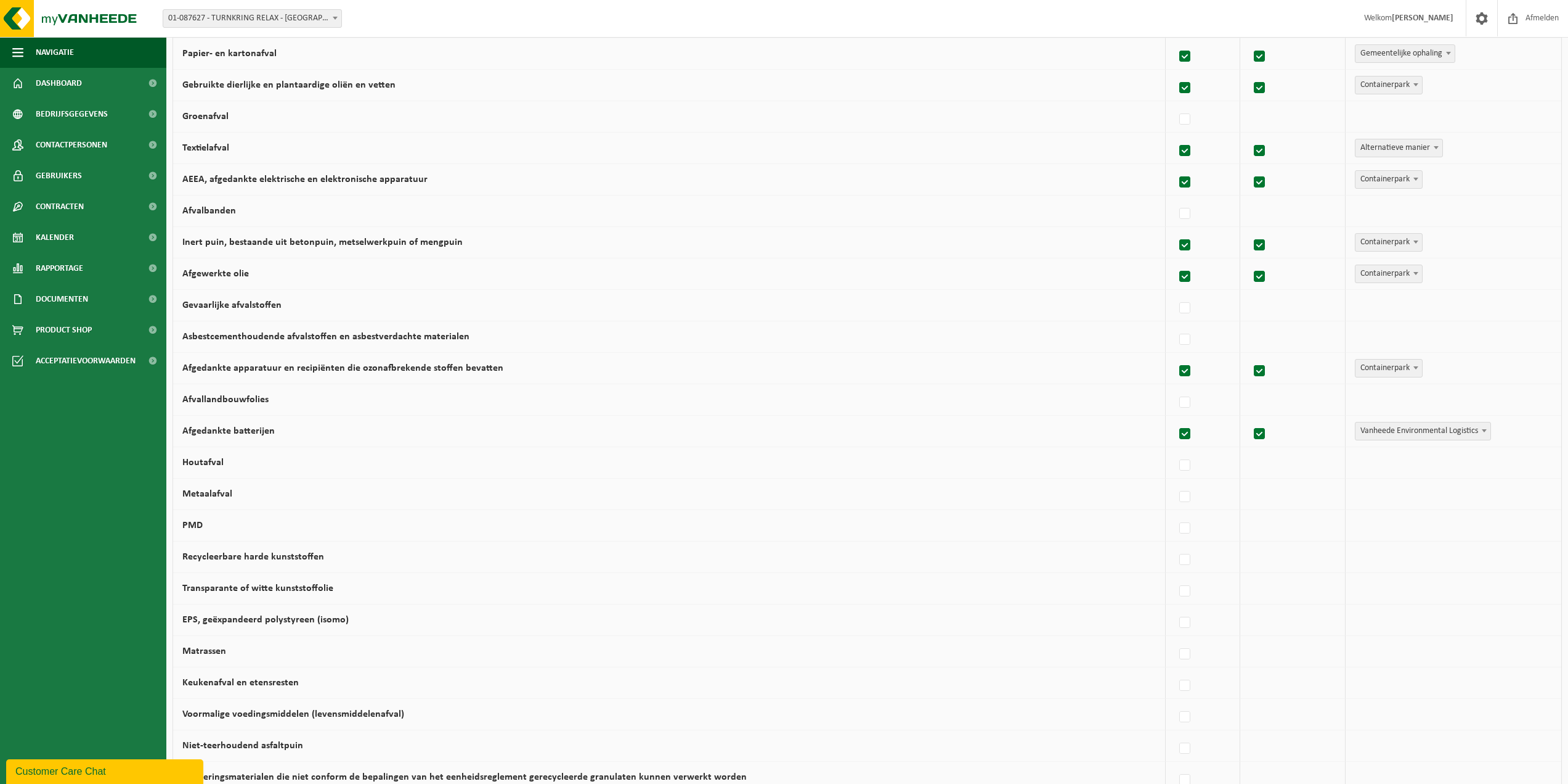
click at [1363, 434] on span "Vanheede Environmental Logistics" at bounding box center [1423, 430] width 135 height 17
select select "Containerpark"
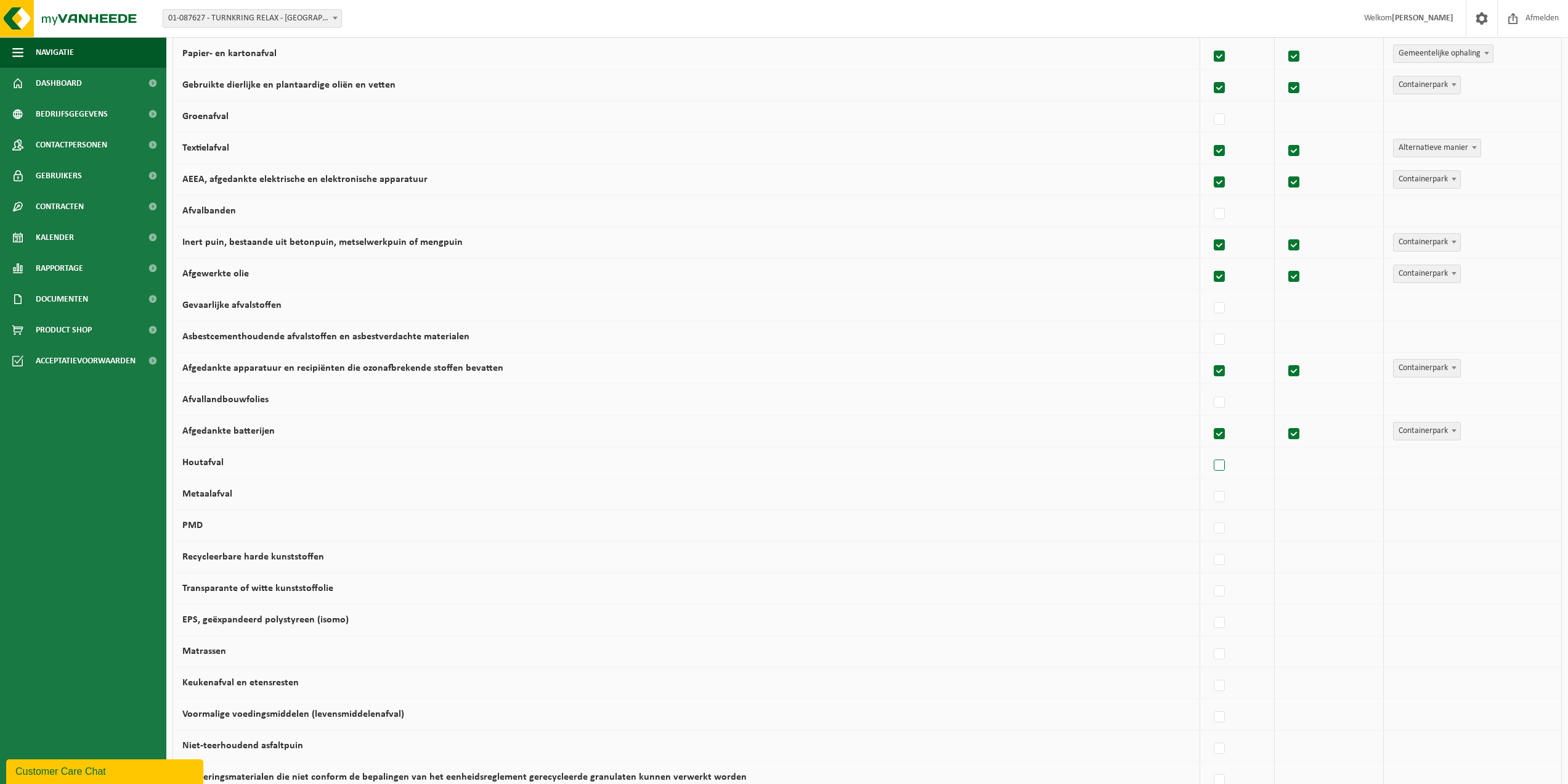
click at [1216, 465] on label at bounding box center [1220, 465] width 17 height 19
click at [1210, 450] on input "Houtafval" at bounding box center [1209, 450] width 1 height 1
checkbox input "true"
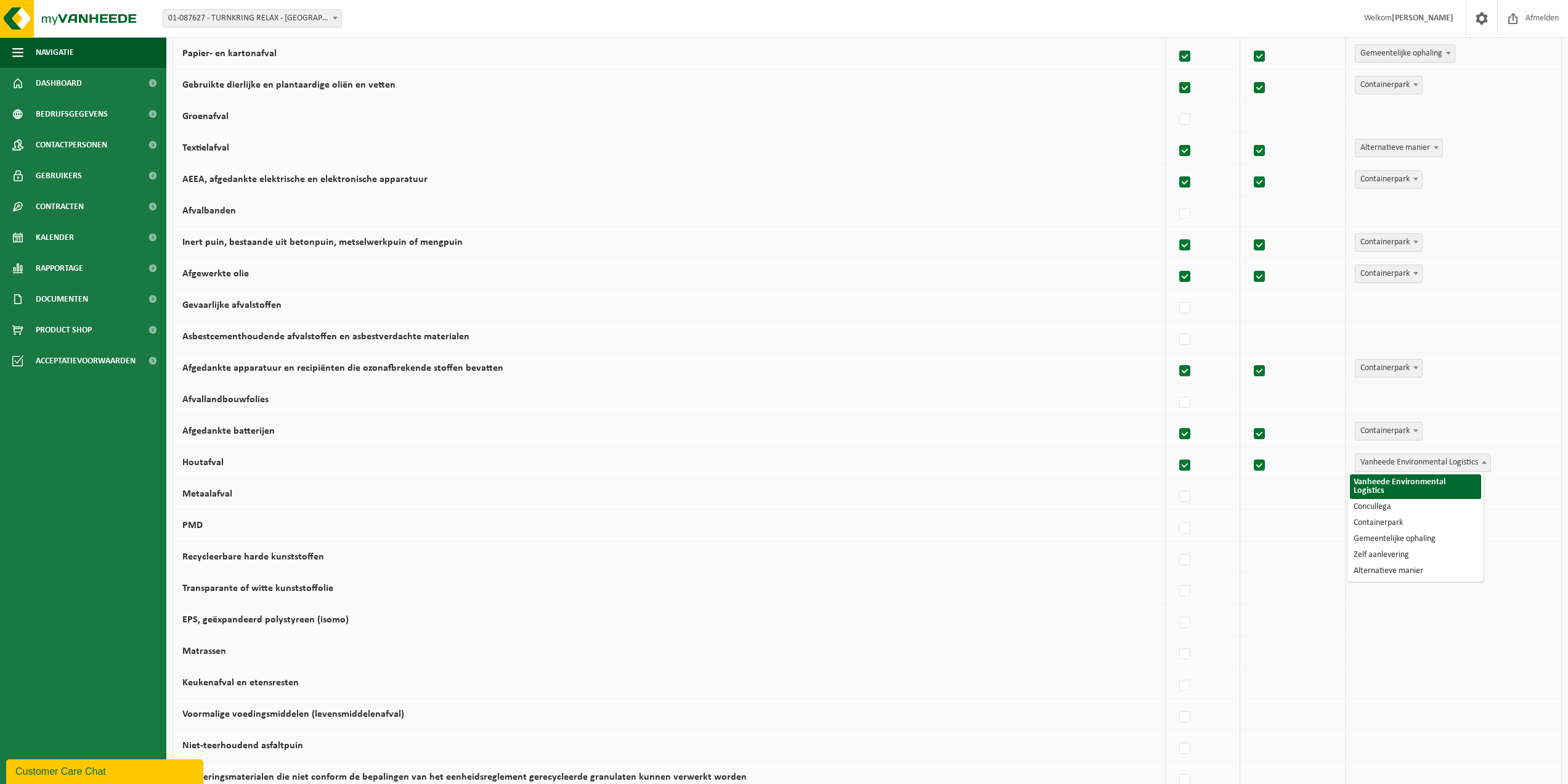
click at [1387, 462] on span "Vanheede Environmental Logistics" at bounding box center [1423, 462] width 135 height 17
select select "Containerpark"
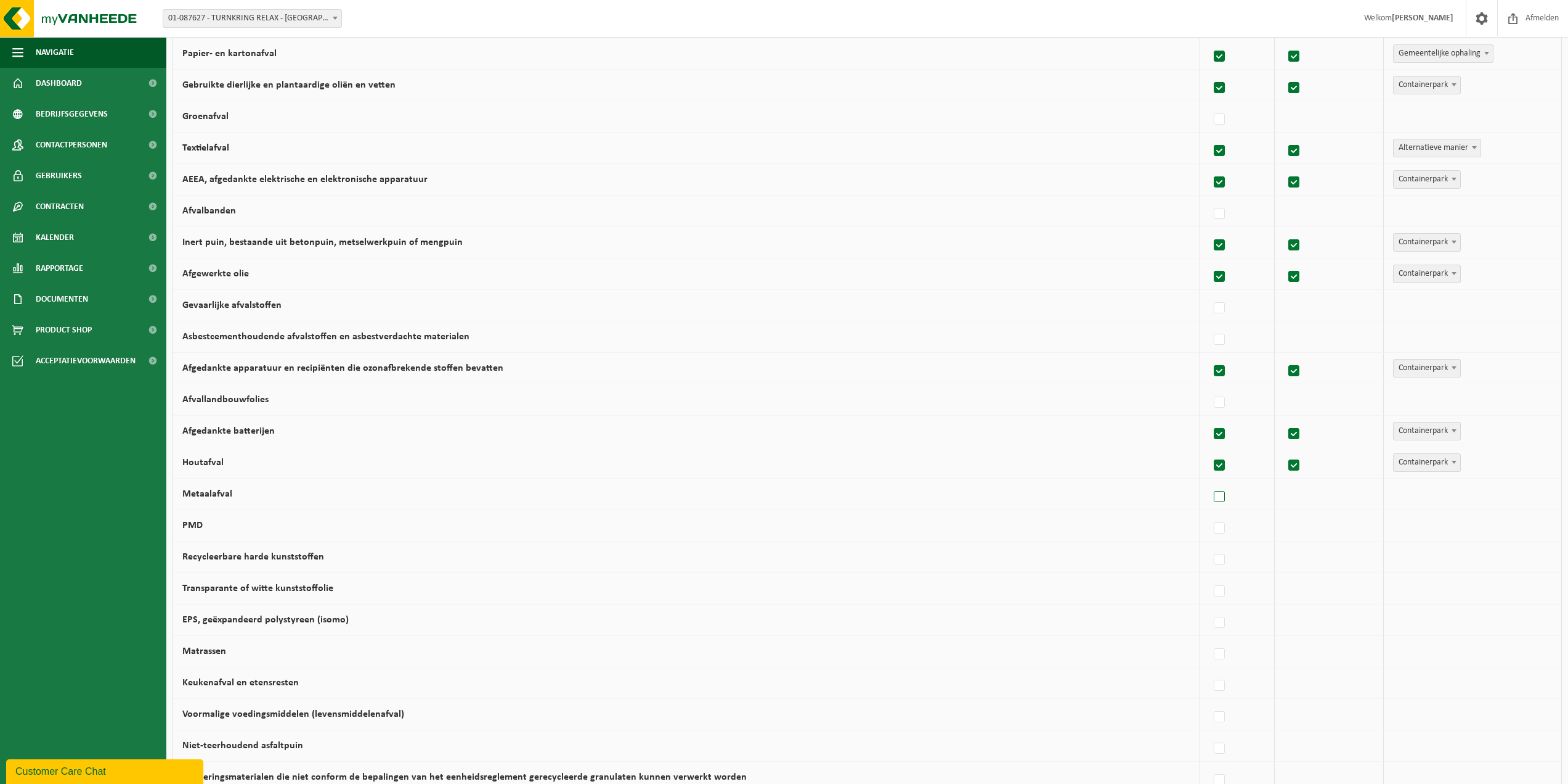
click at [1215, 496] on label at bounding box center [1220, 497] width 17 height 19
click at [1210, 482] on input "Metaalafval" at bounding box center [1209, 481] width 1 height 1
checkbox input "true"
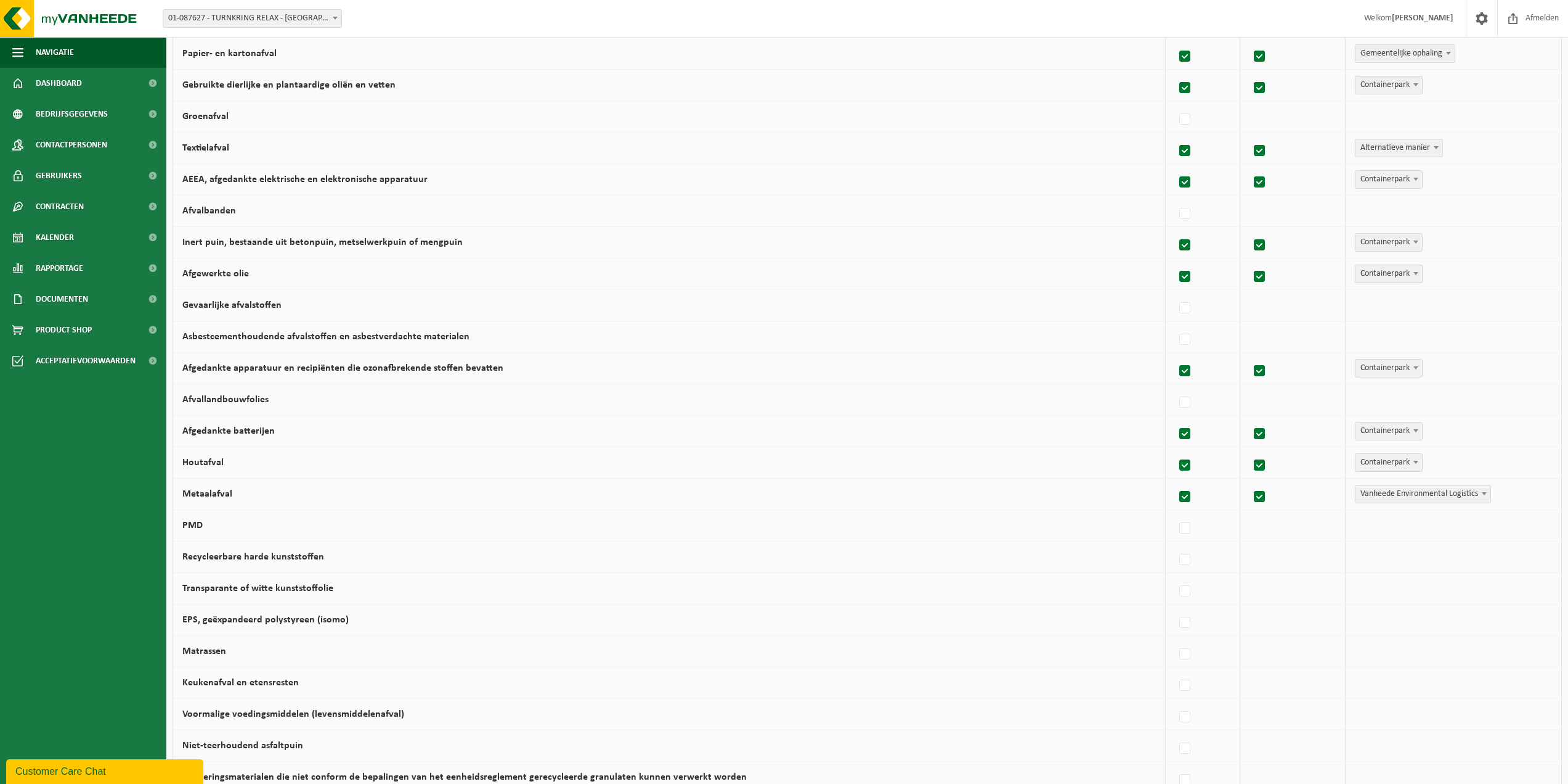
click at [1381, 497] on span "Vanheede Environmental Logistics" at bounding box center [1423, 493] width 135 height 17
select select "Containerpark"
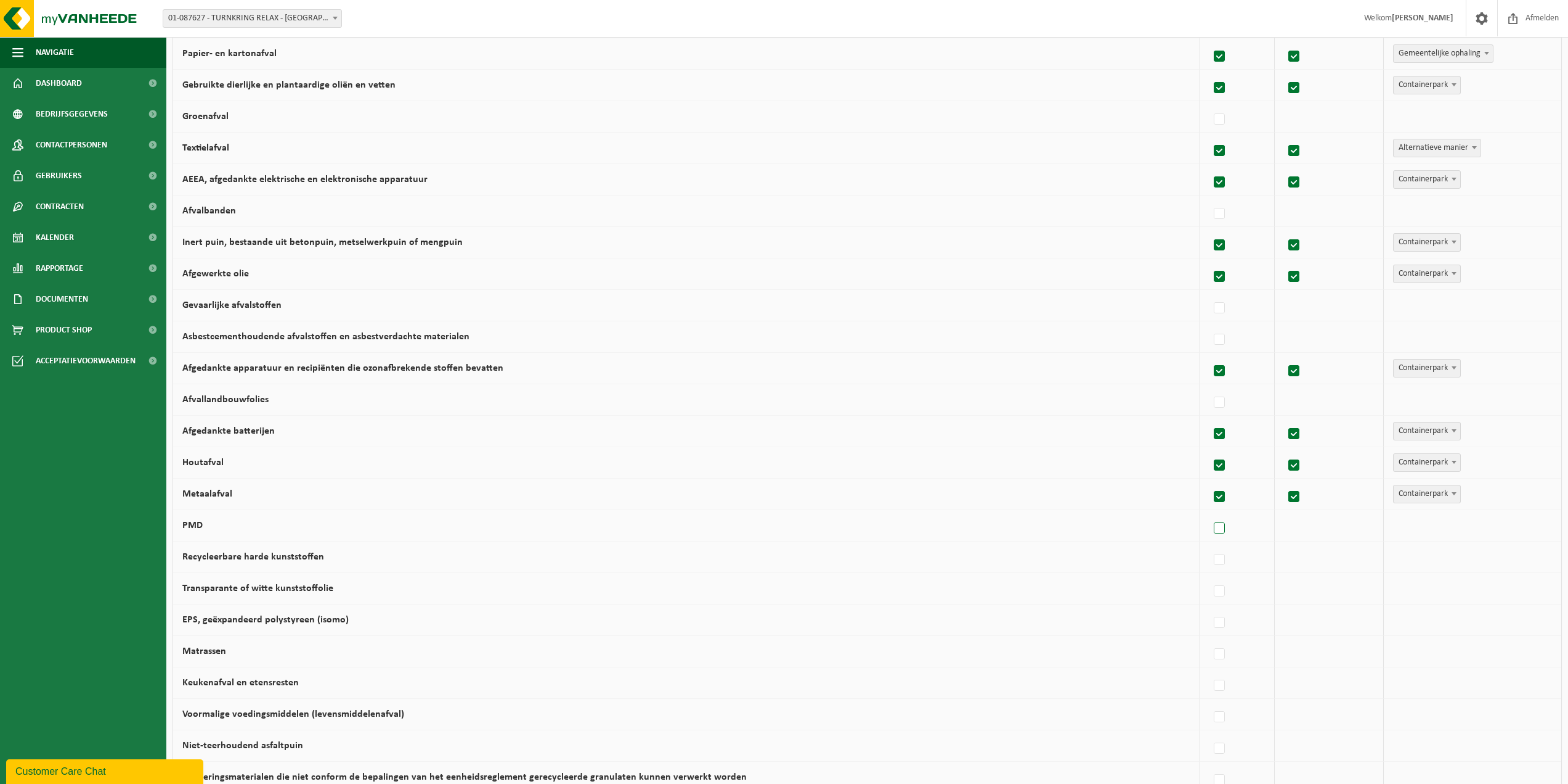
click at [1214, 529] on label at bounding box center [1220, 528] width 17 height 19
click at [1210, 513] on input "PMD" at bounding box center [1209, 513] width 1 height 1
checkbox input "true"
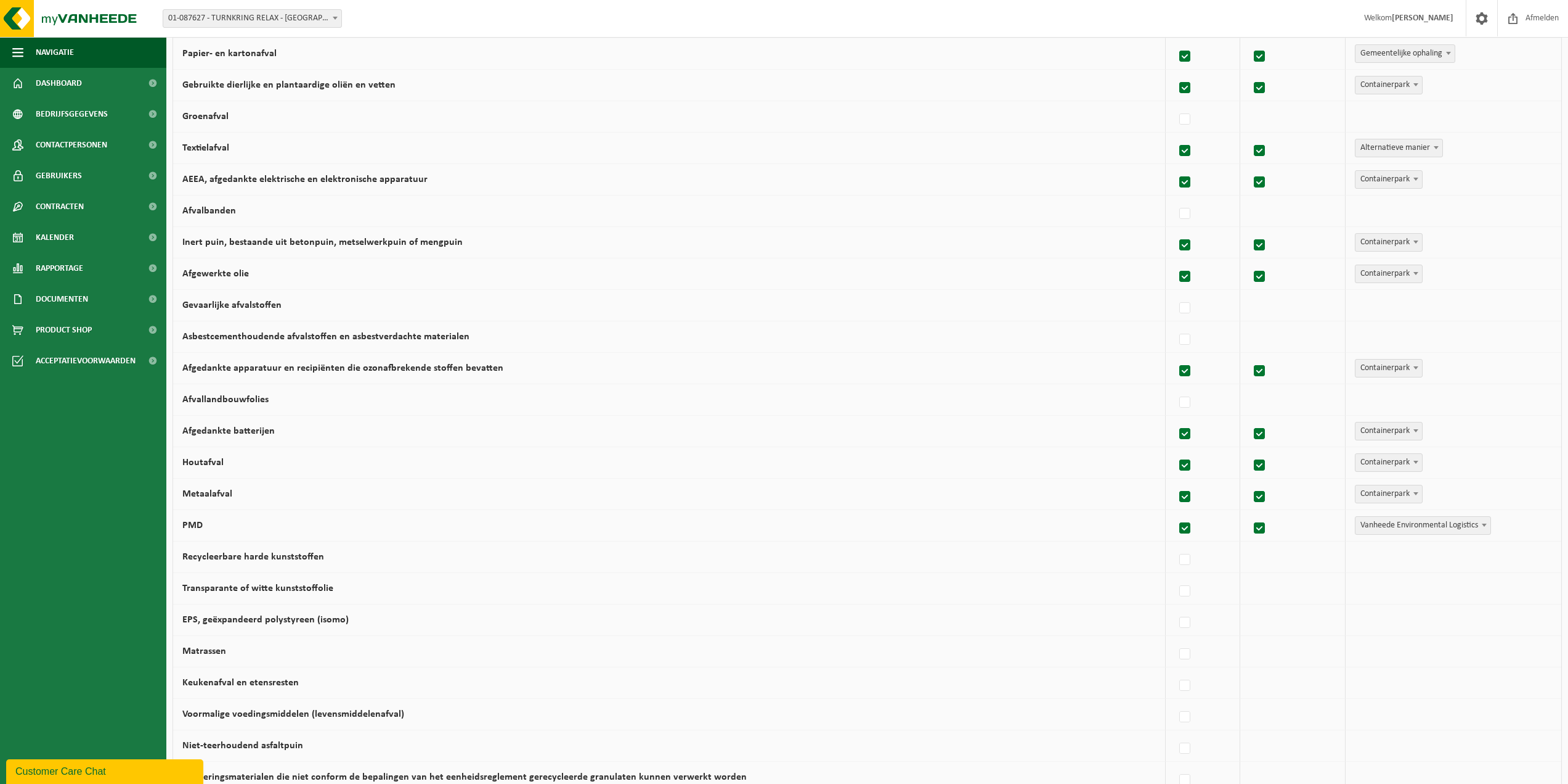
click at [1363, 525] on span "Vanheede Environmental Logistics" at bounding box center [1423, 525] width 135 height 17
select select "Gemeentelijke ophaling"
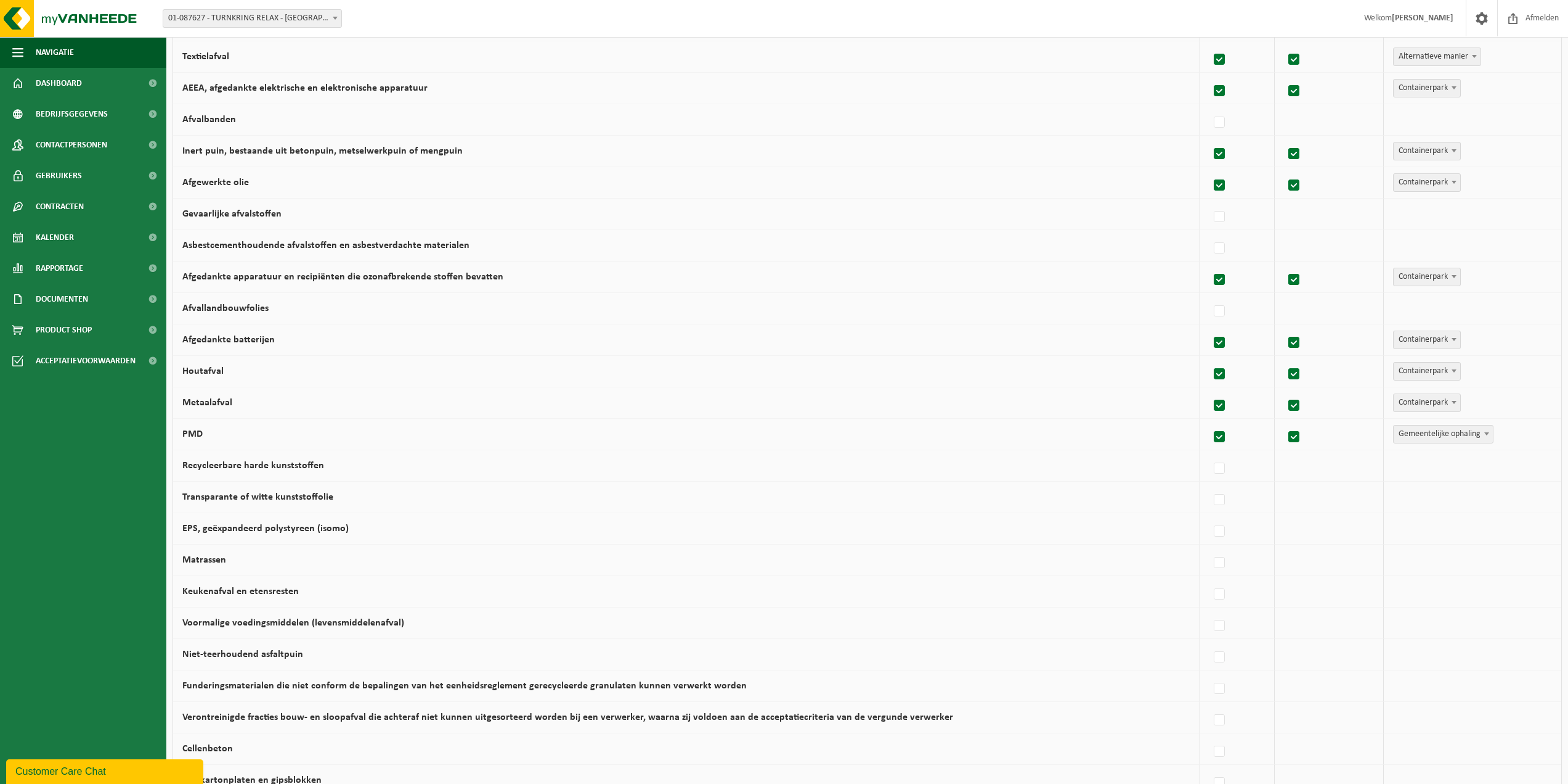
scroll to position [324, 0]
click at [1212, 531] on label at bounding box center [1220, 529] width 17 height 19
click at [1209, 514] on input "EPS, geëxpandeerd polystyreen (isomo)" at bounding box center [1209, 514] width 1 height 1
checkbox input "true"
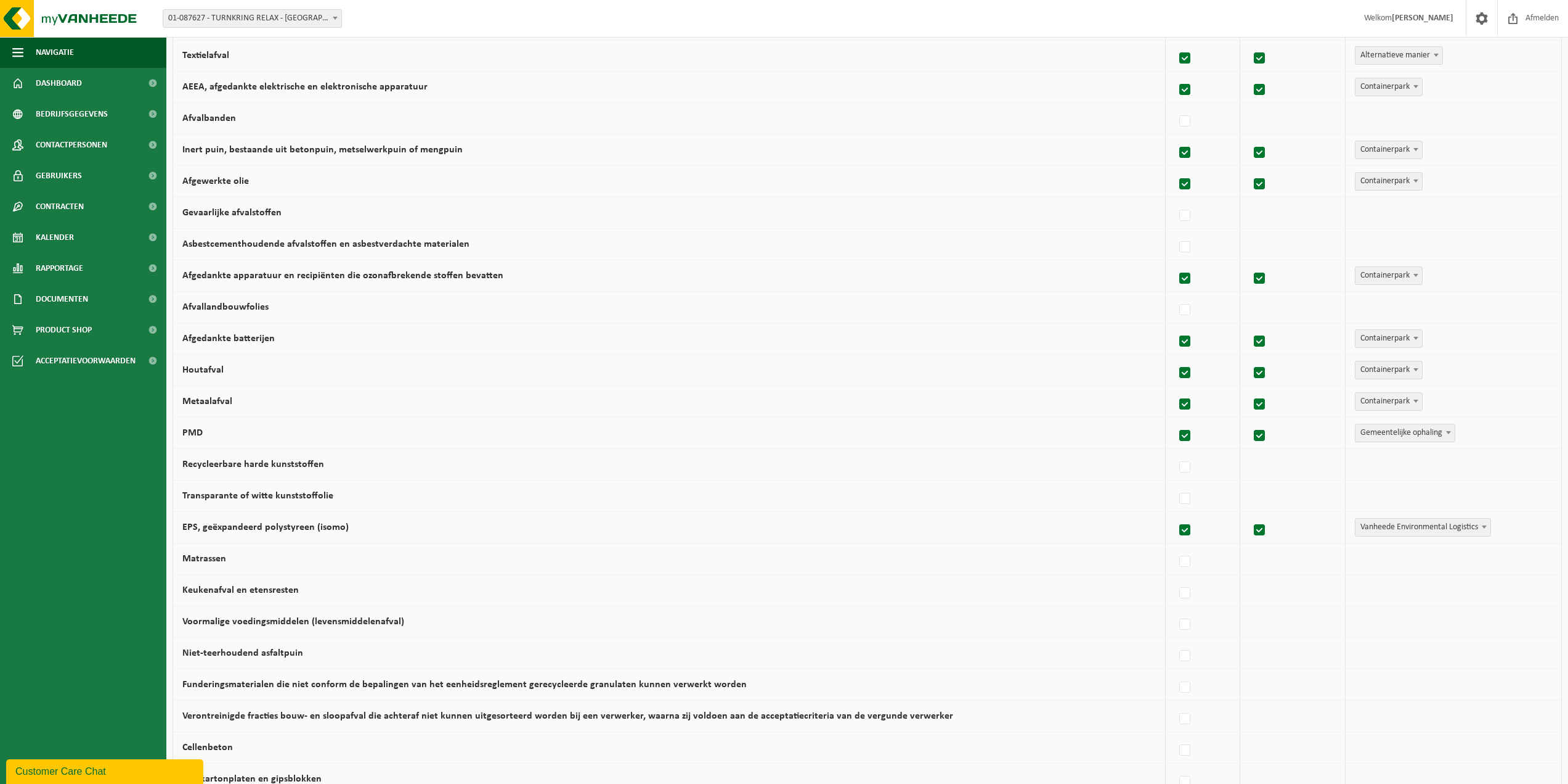
click at [1374, 526] on span "Vanheede Environmental Logistics" at bounding box center [1423, 527] width 135 height 17
select select "Containerpark"
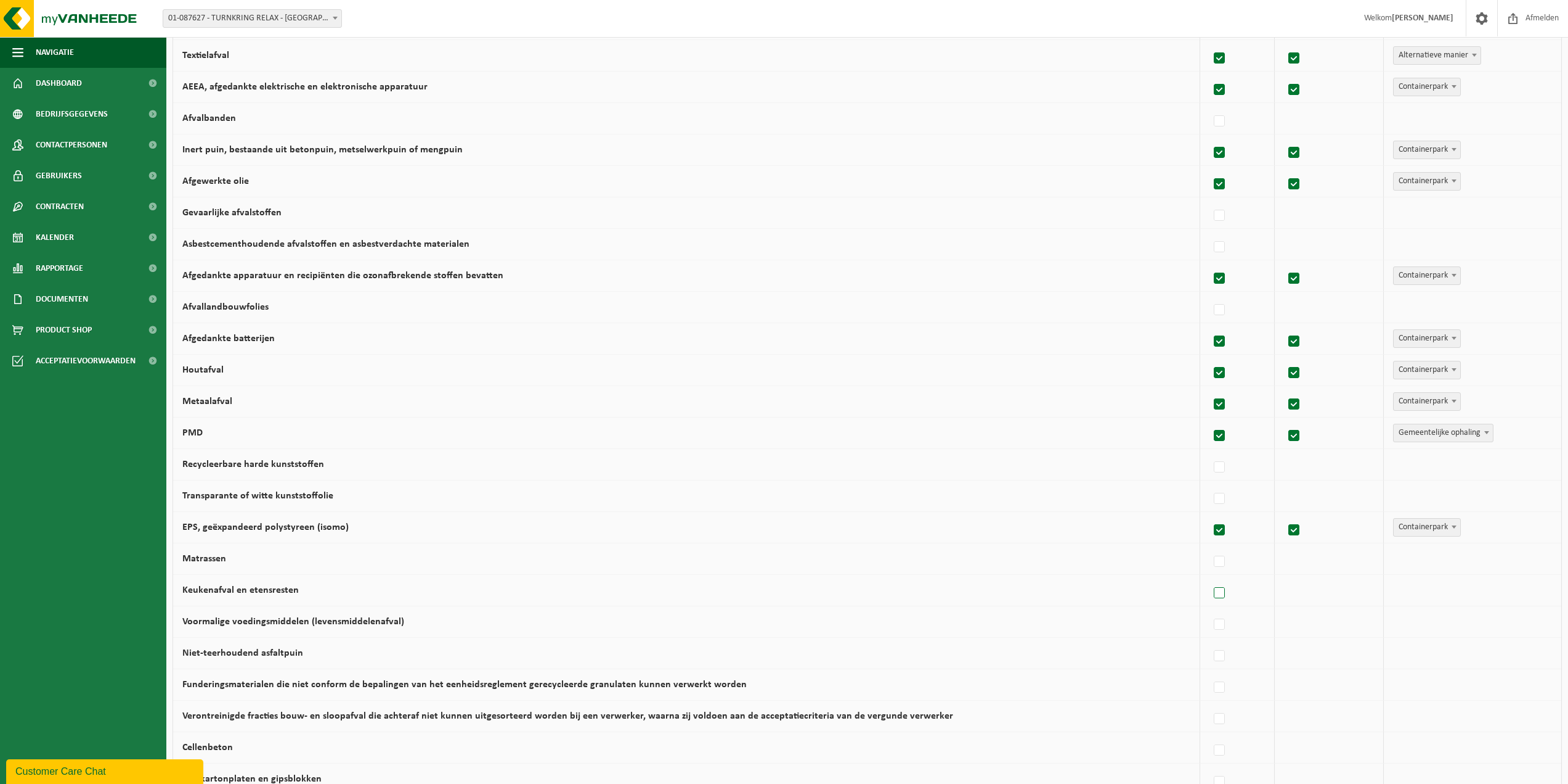
click at [1213, 594] on label at bounding box center [1220, 592] width 17 height 19
click at [1210, 577] on input "Keukenafval en etensresten" at bounding box center [1209, 577] width 1 height 1
checkbox input "true"
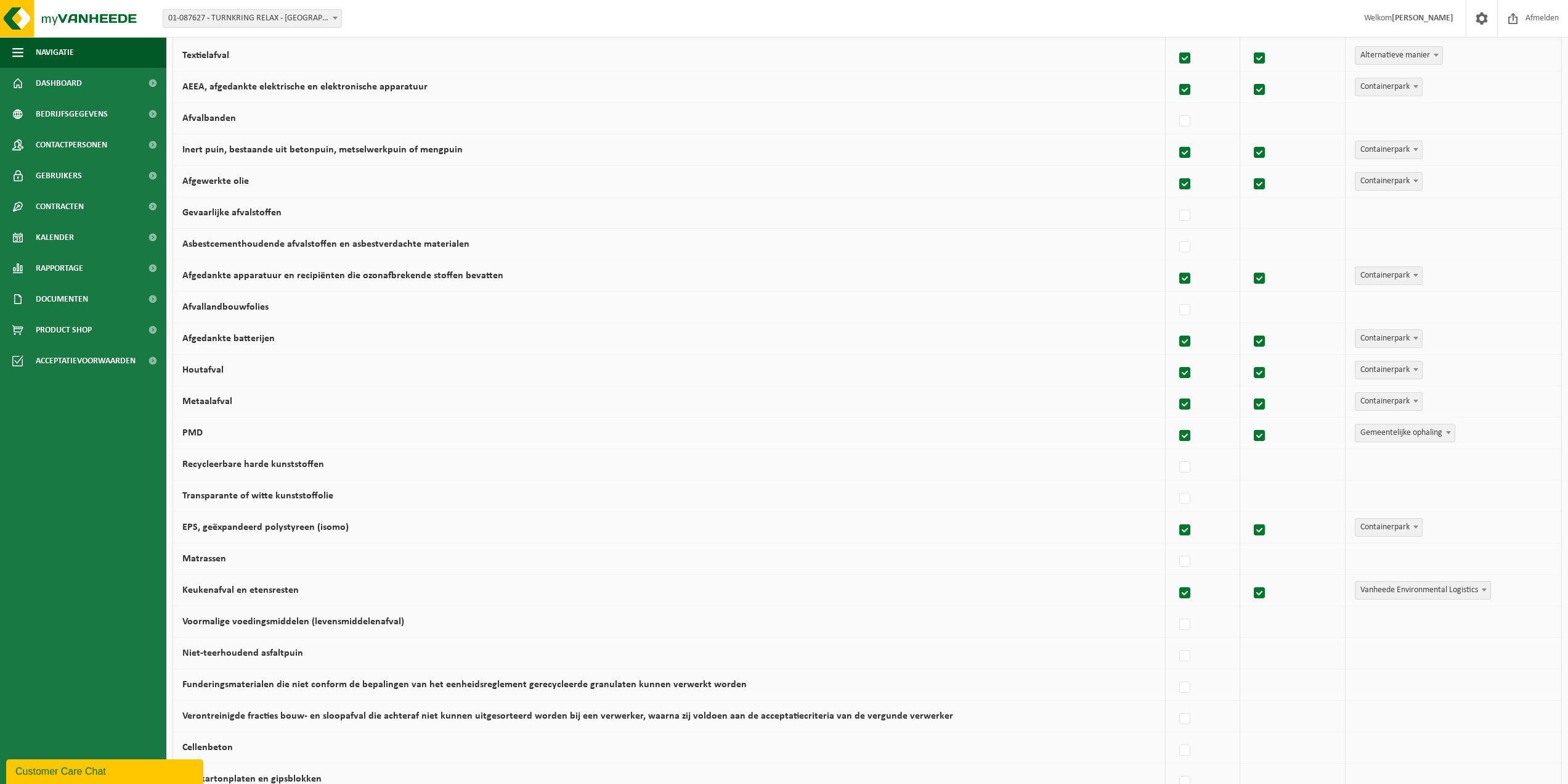
click at [1442, 590] on span "Vanheede Environmental Logistics" at bounding box center [1423, 590] width 135 height 17
select select "Gemeentelijke ophaling"
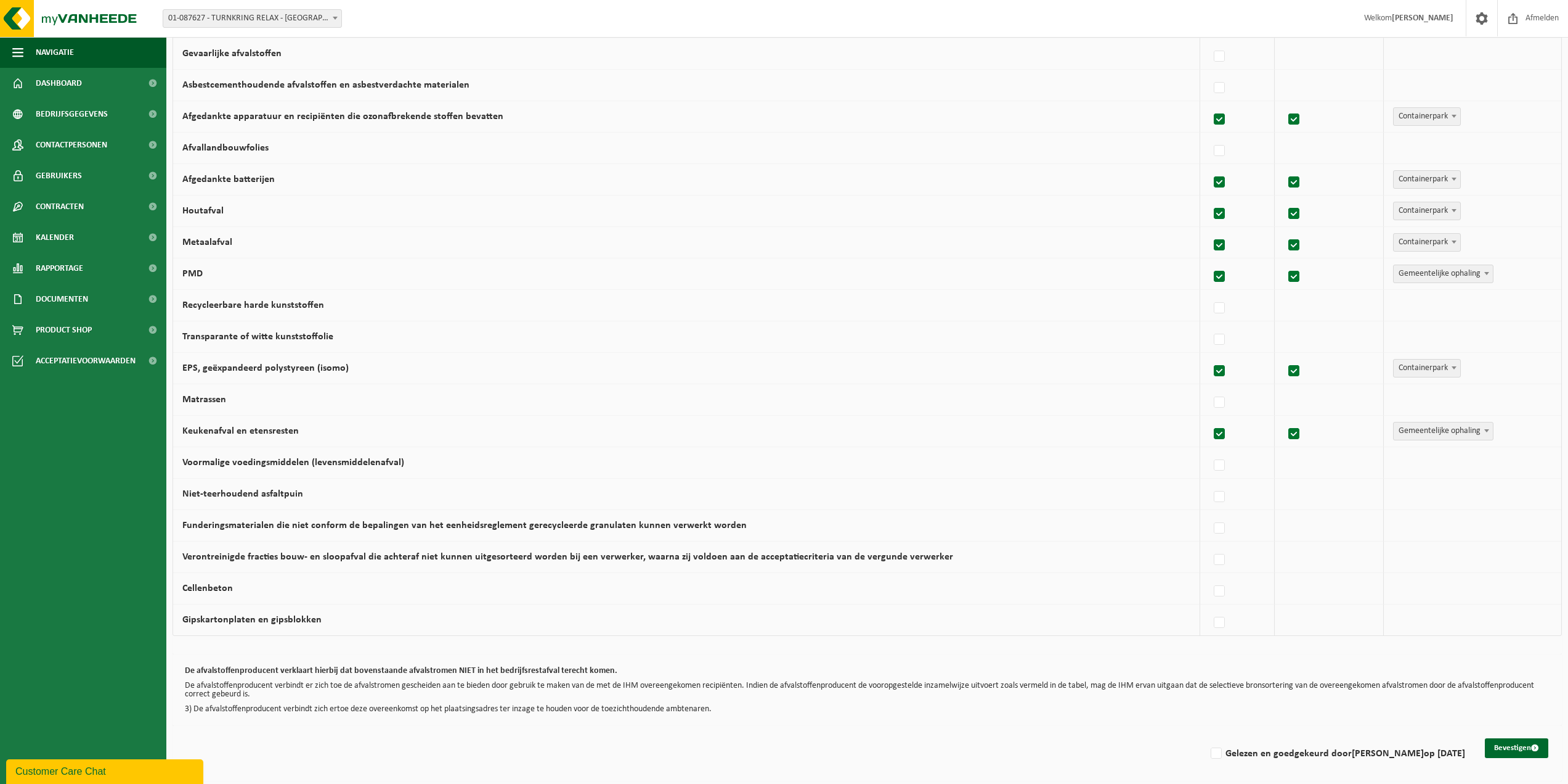
scroll to position [486, 0]
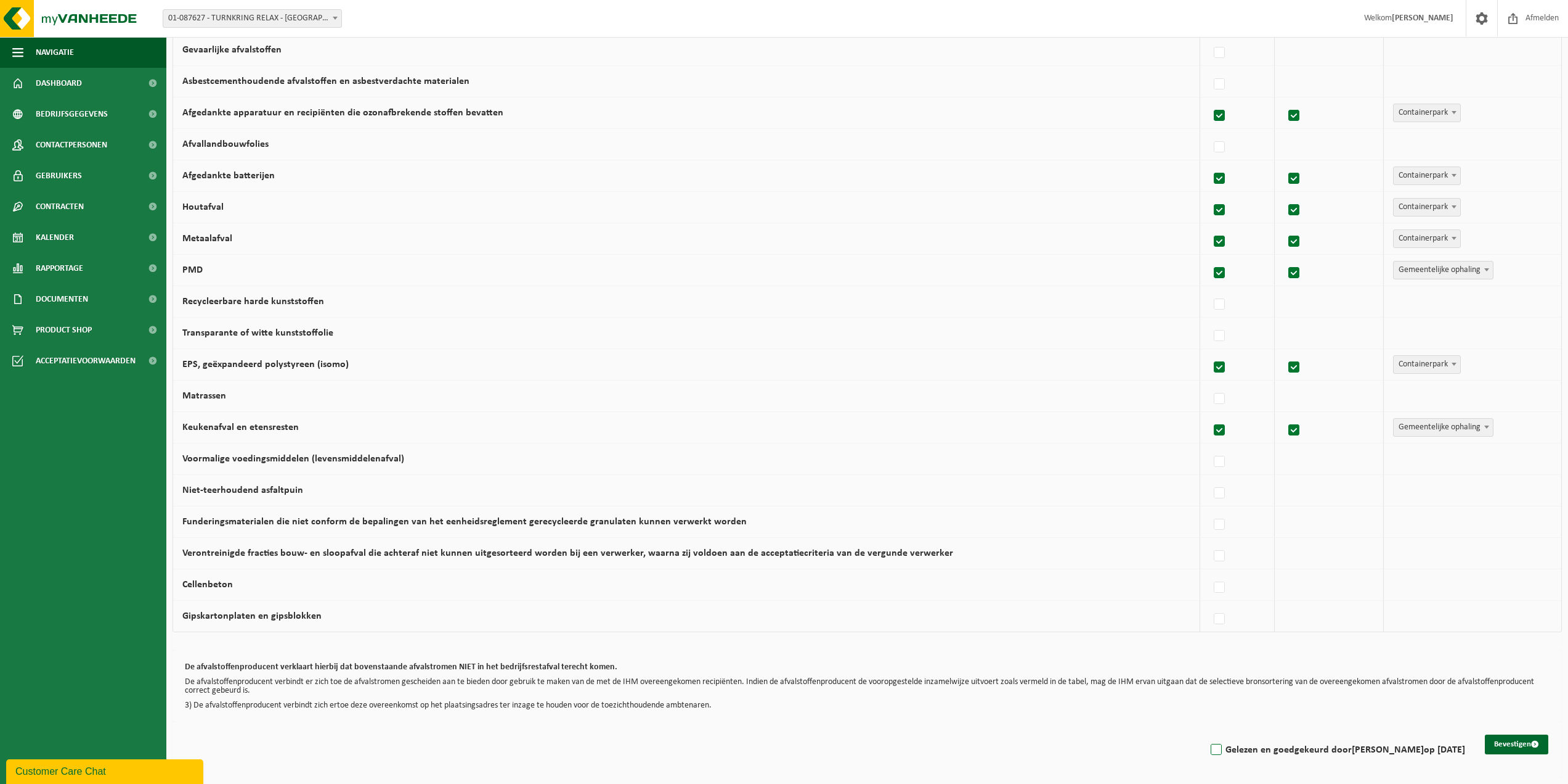
click at [1236, 745] on label "Gelezen en goedgekeurd door Dave Baert op 24/09/25" at bounding box center [1337, 749] width 257 height 19
click at [1206, 734] on input "Gelezen en goedgekeurd door Dave Baert op 24/09/25" at bounding box center [1205, 733] width 1 height 1
checkbox input "true"
click at [1510, 741] on button "Bevestigen" at bounding box center [1517, 744] width 64 height 20
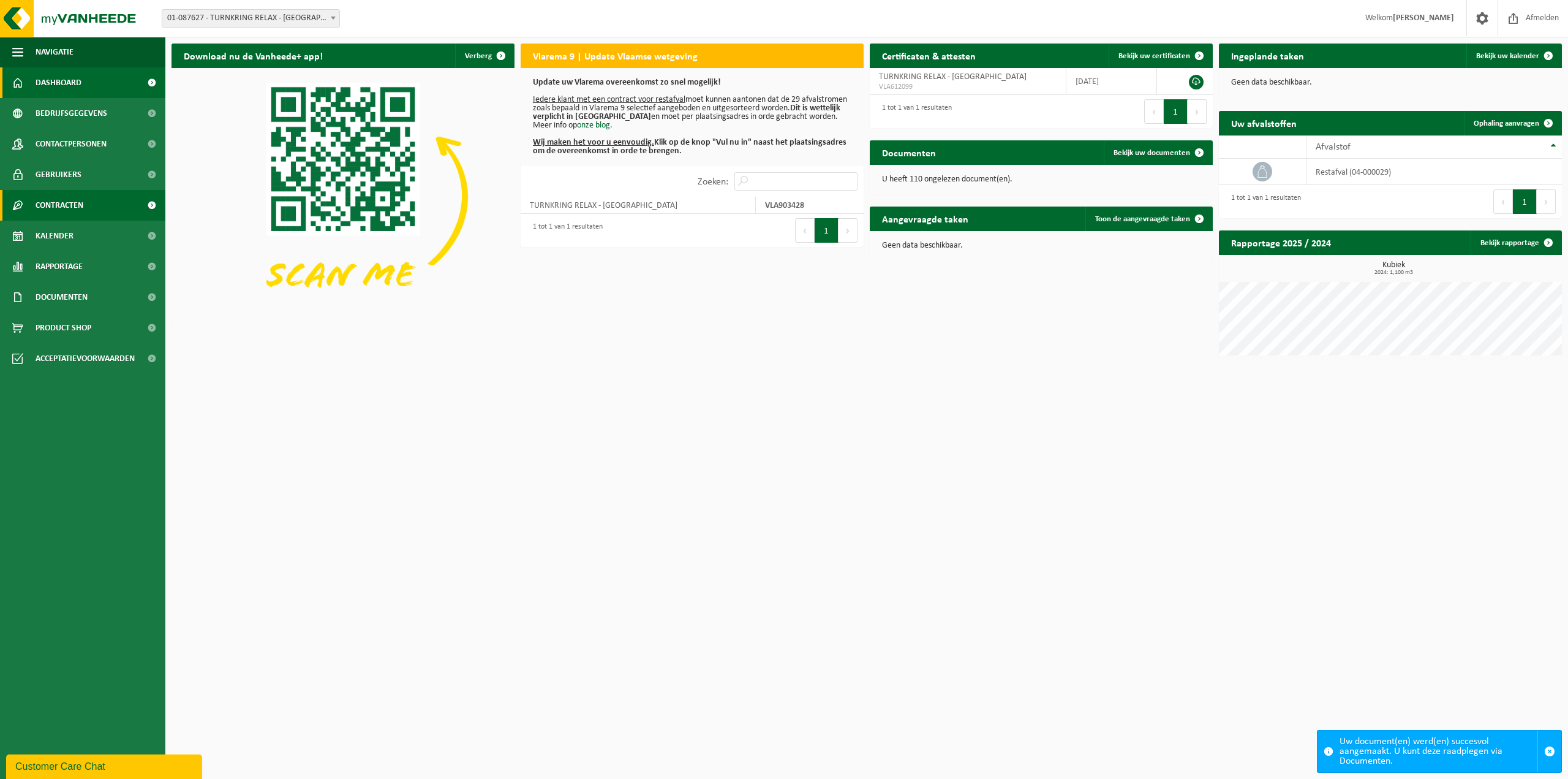
click at [53, 196] on span "Contracten" at bounding box center [59, 204] width 48 height 31
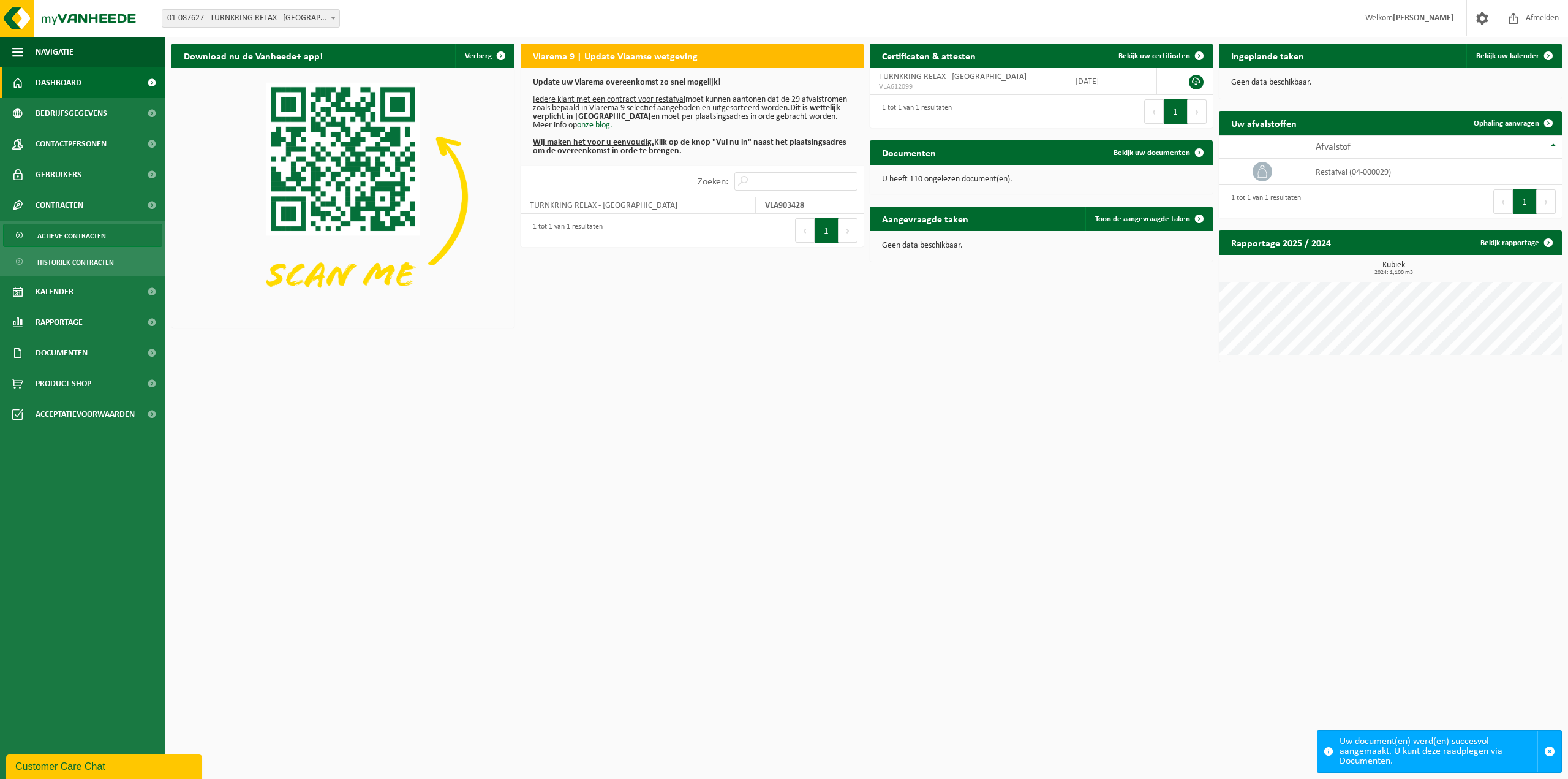
click at [65, 235] on span "Actieve contracten" at bounding box center [71, 235] width 69 height 23
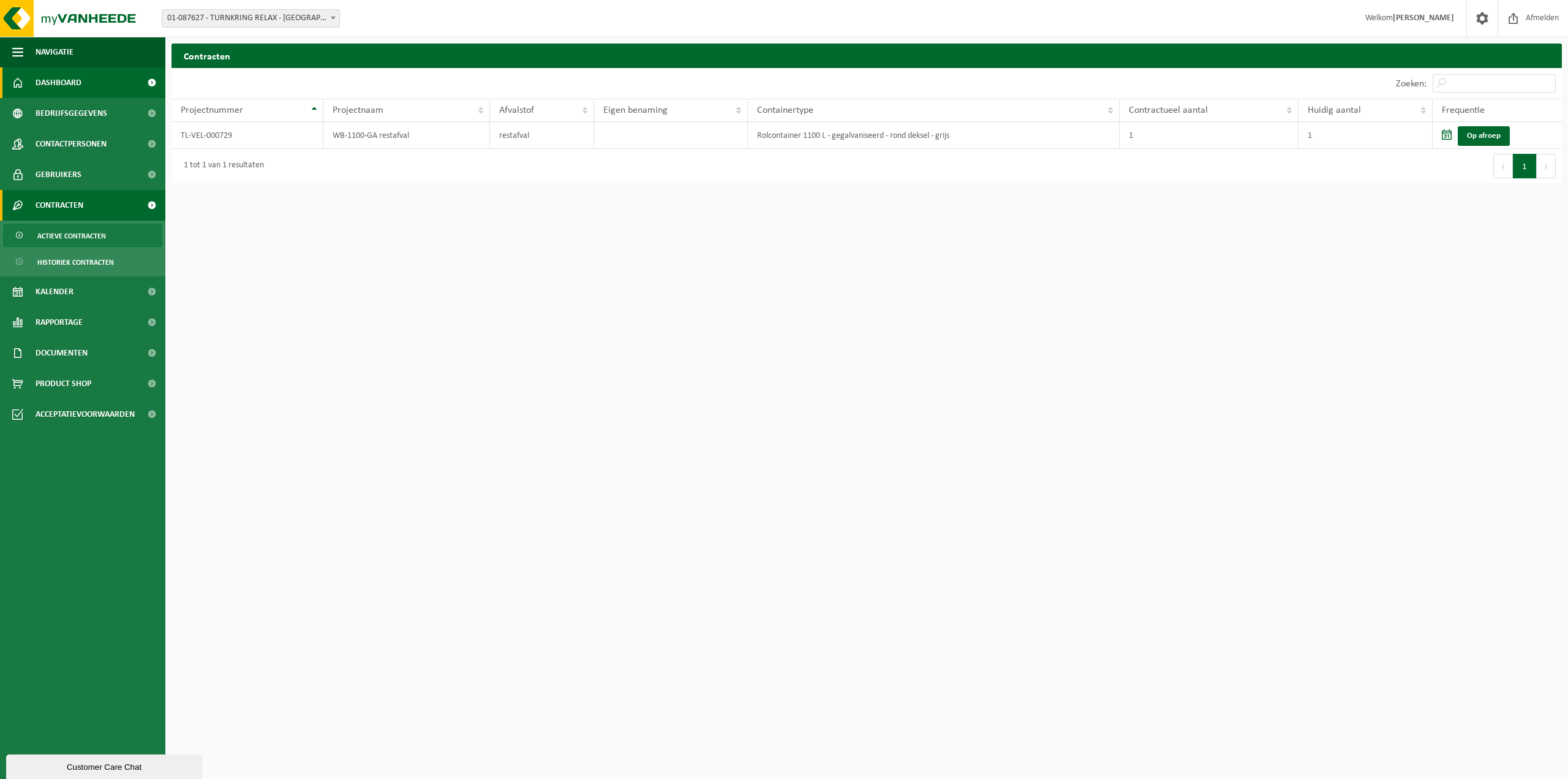
click at [65, 87] on span "Dashboard" at bounding box center [58, 82] width 46 height 31
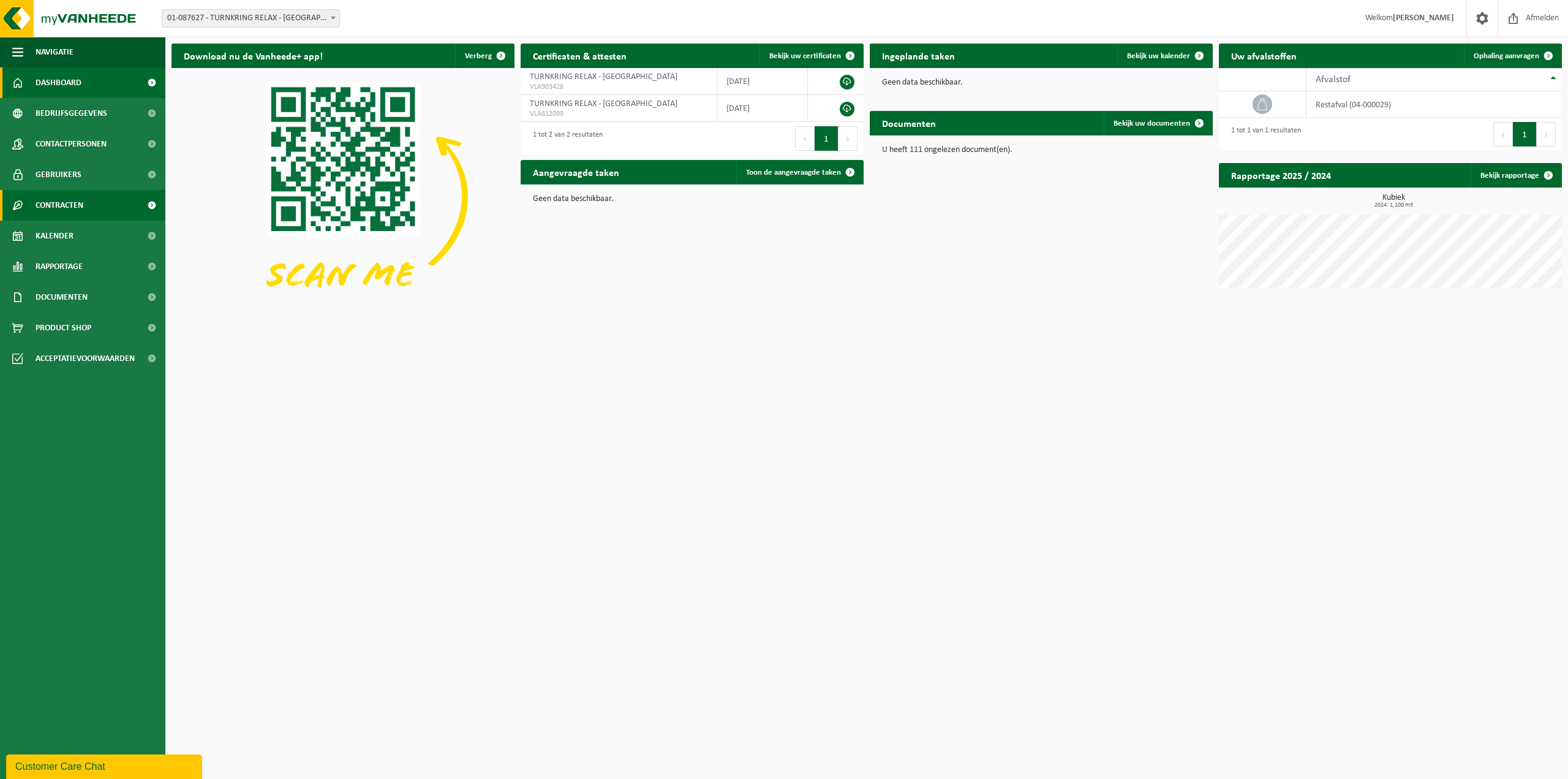
click at [82, 211] on span "Contracten" at bounding box center [59, 204] width 48 height 31
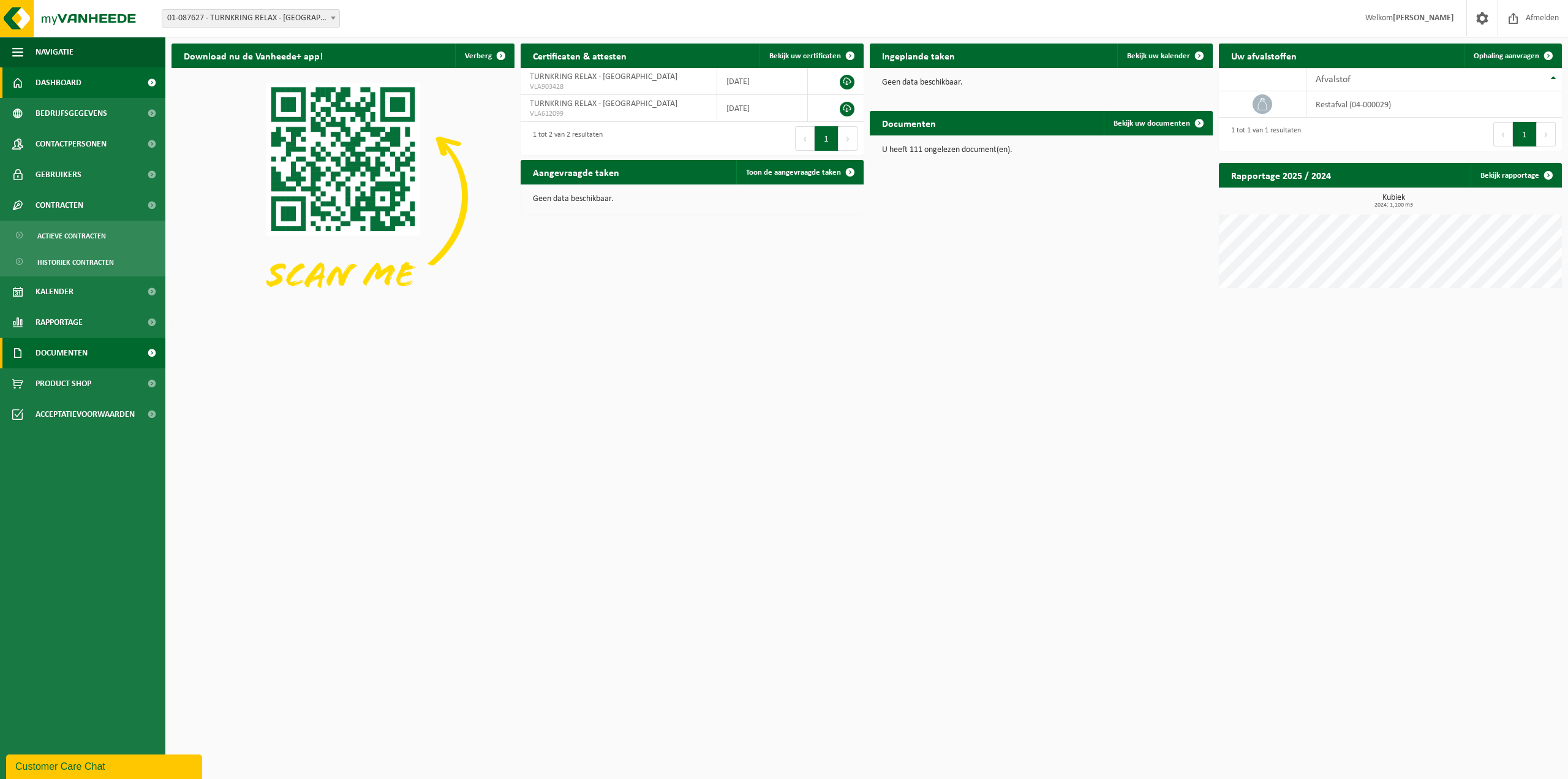
click at [65, 352] on span "Documenten" at bounding box center [61, 352] width 52 height 31
click at [60, 380] on span "Facturen" at bounding box center [53, 383] width 33 height 23
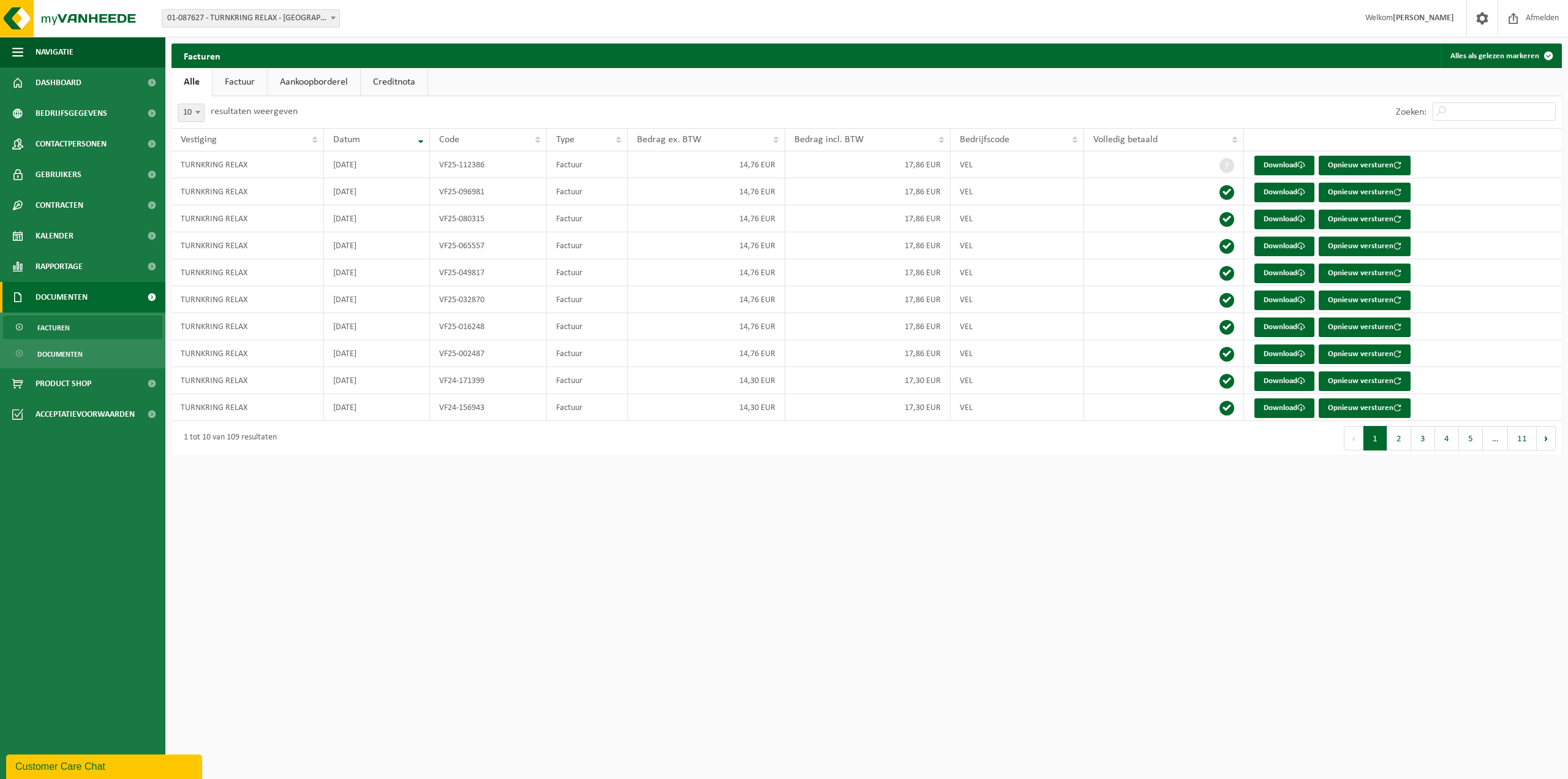
click at [232, 79] on link "Factuur" at bounding box center [240, 82] width 55 height 28
click at [318, 83] on link "Aankoopborderel" at bounding box center [314, 82] width 92 height 28
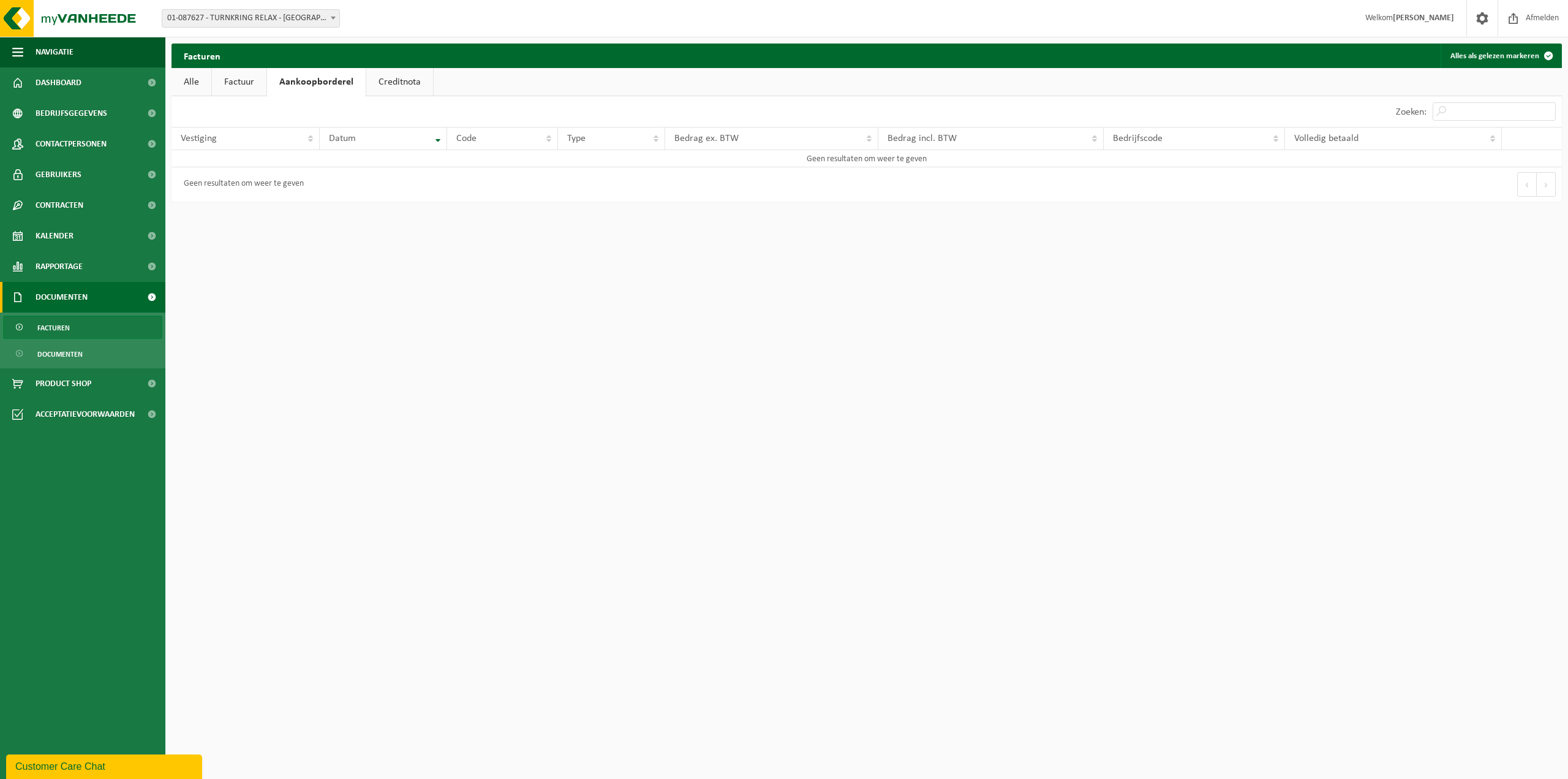
click at [388, 77] on link "Creditnota" at bounding box center [400, 82] width 67 height 28
click at [333, 73] on link "Aankoopborderel" at bounding box center [313, 82] width 92 height 28
click at [250, 84] on link "Factuur" at bounding box center [240, 82] width 55 height 28
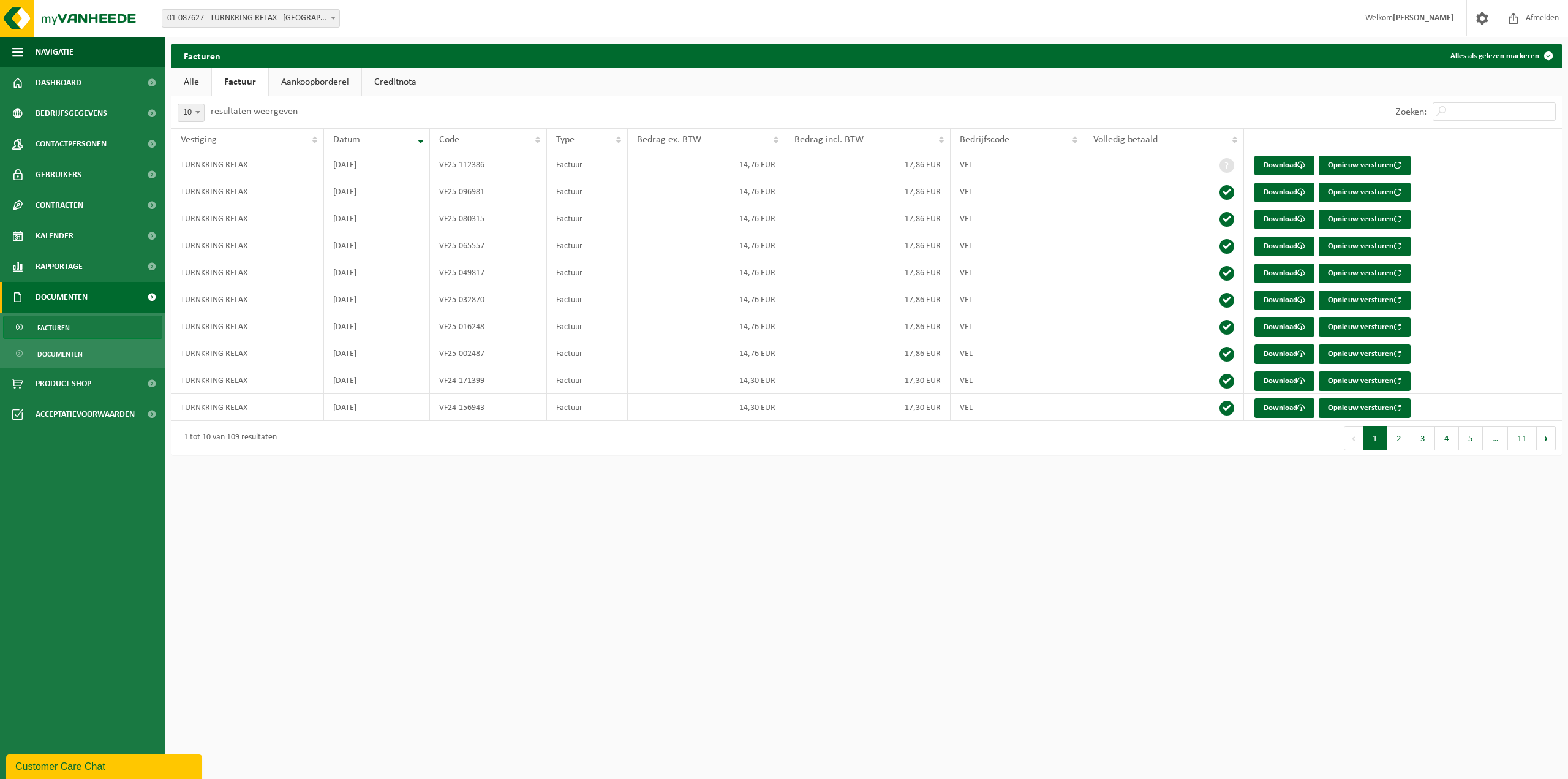
click at [188, 84] on link "Alle" at bounding box center [191, 82] width 40 height 28
